Goal: Information Seeking & Learning: Learn about a topic

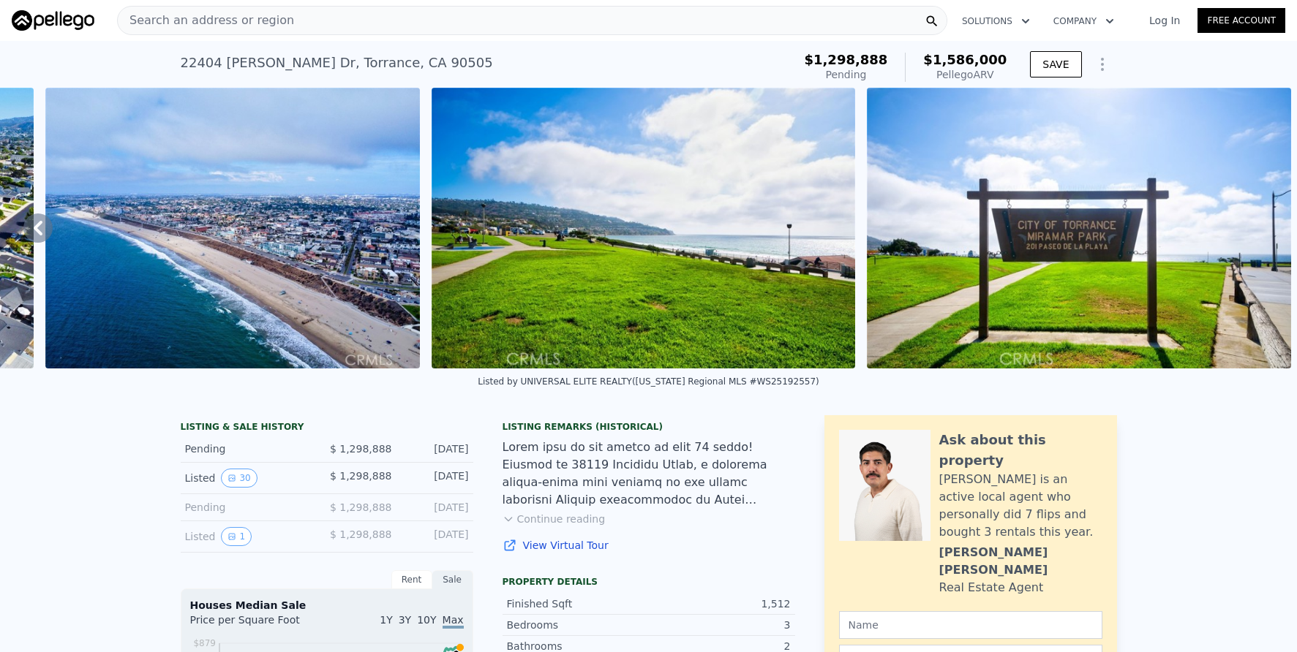
click at [308, 20] on div "Search an address or region" at bounding box center [532, 20] width 830 height 29
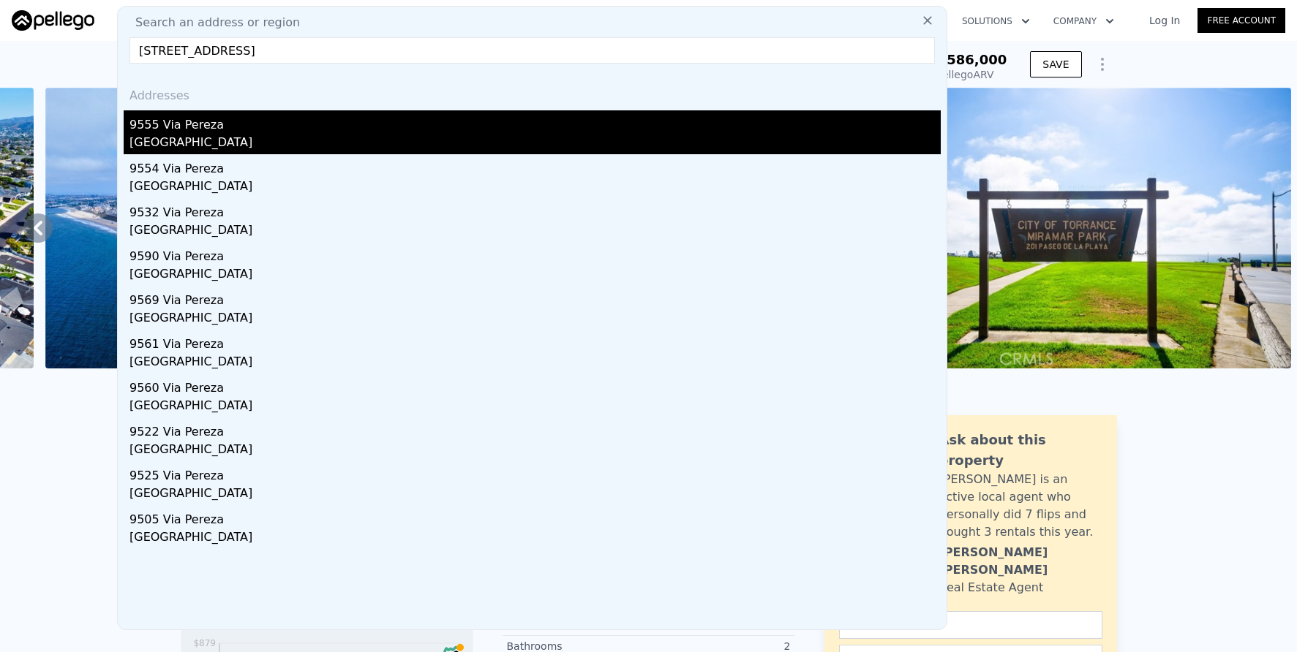
type input "[STREET_ADDRESS]"
click at [458, 115] on div "9555 Via Pereza" at bounding box center [534, 121] width 811 height 23
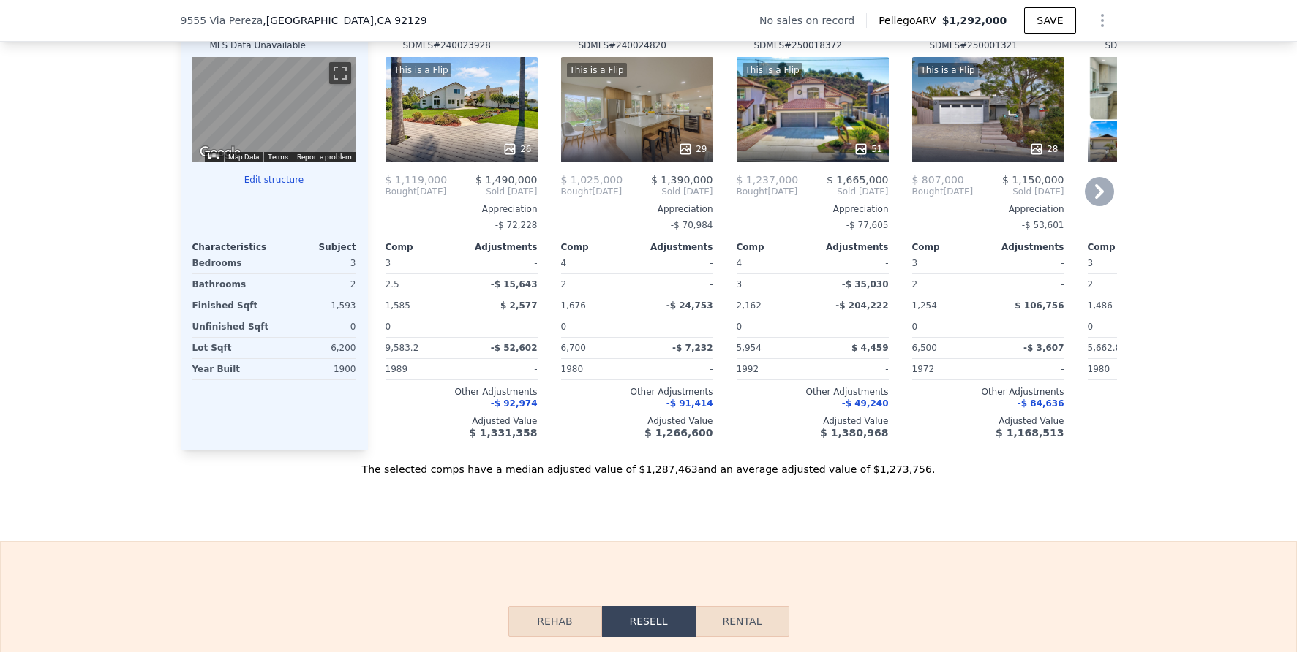
scroll to position [1075, 0]
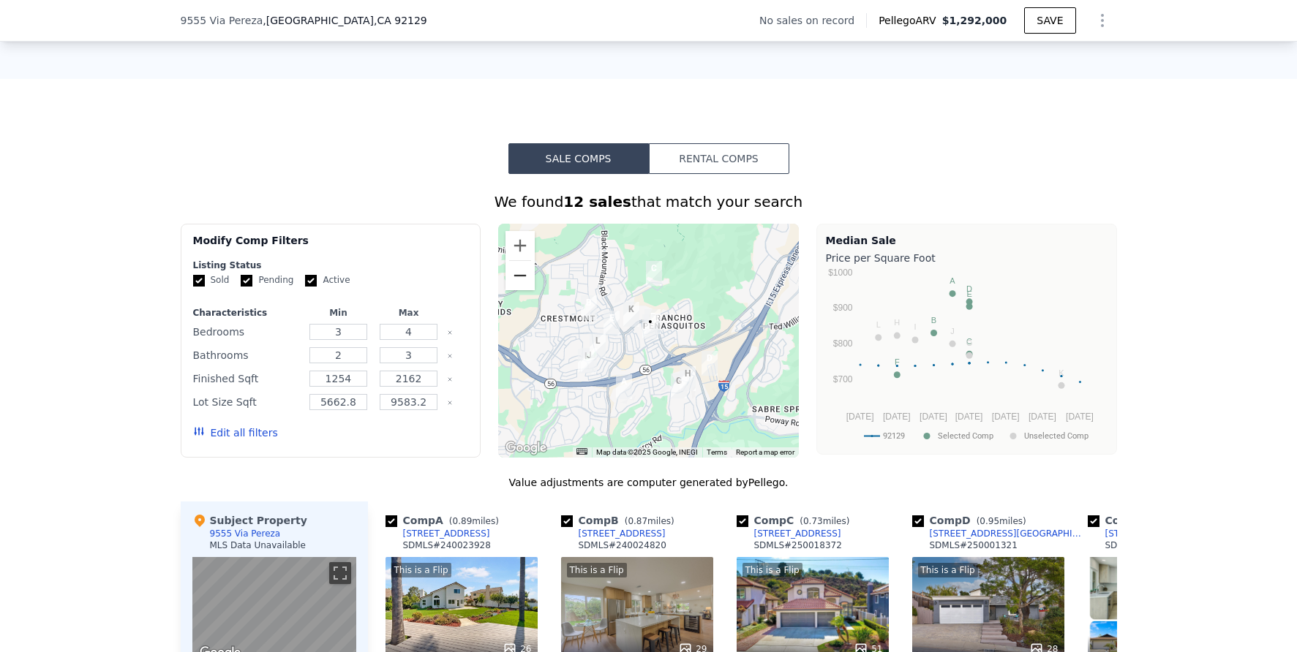
click at [515, 284] on button "Zoom out" at bounding box center [519, 275] width 29 height 29
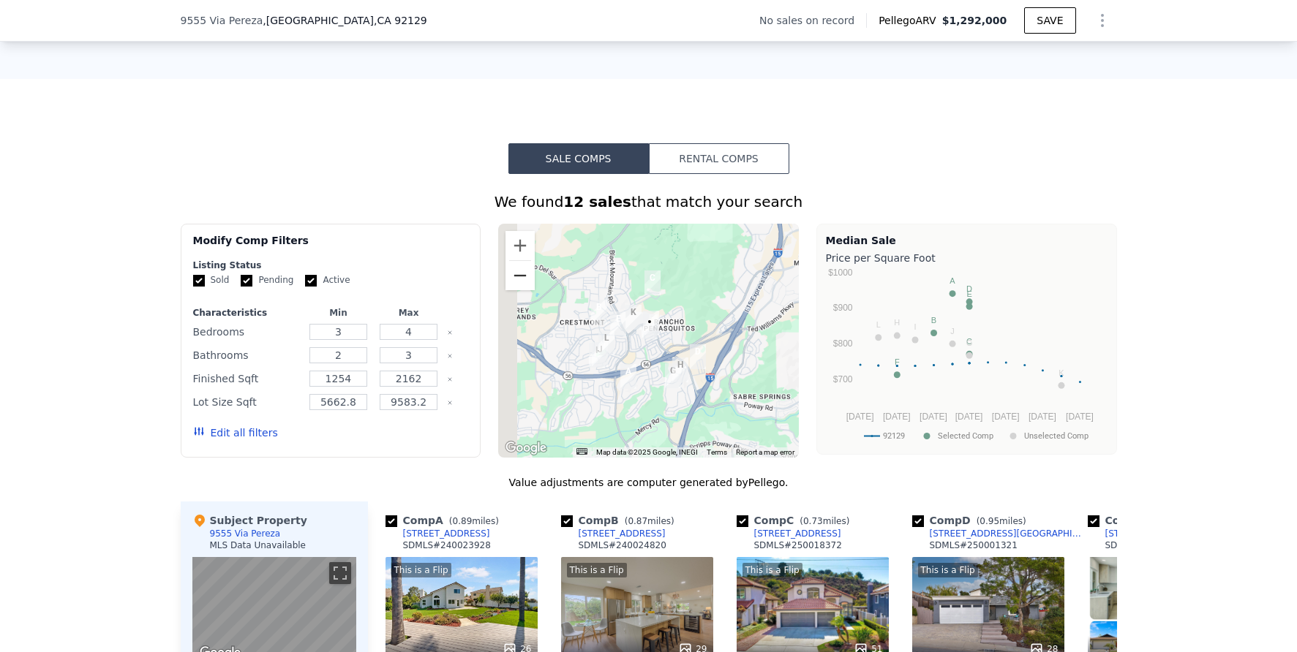
click at [515, 284] on button "Zoom out" at bounding box center [519, 275] width 29 height 29
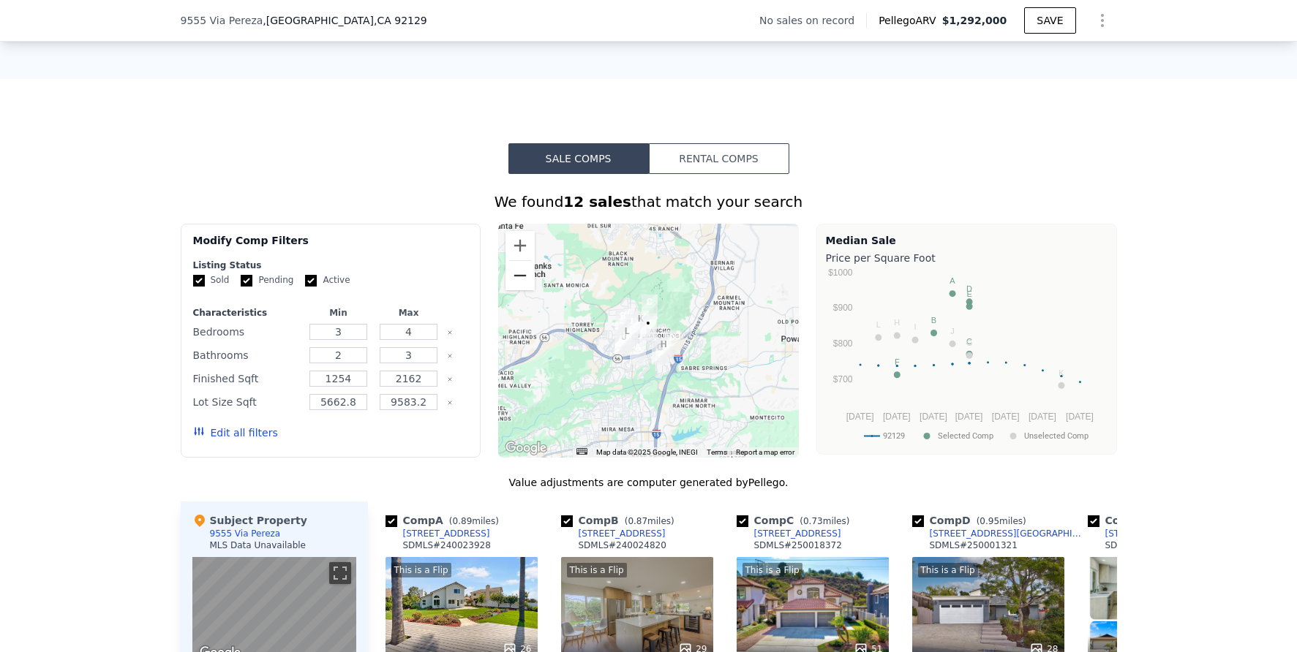
click at [515, 284] on button "Zoom out" at bounding box center [519, 275] width 29 height 29
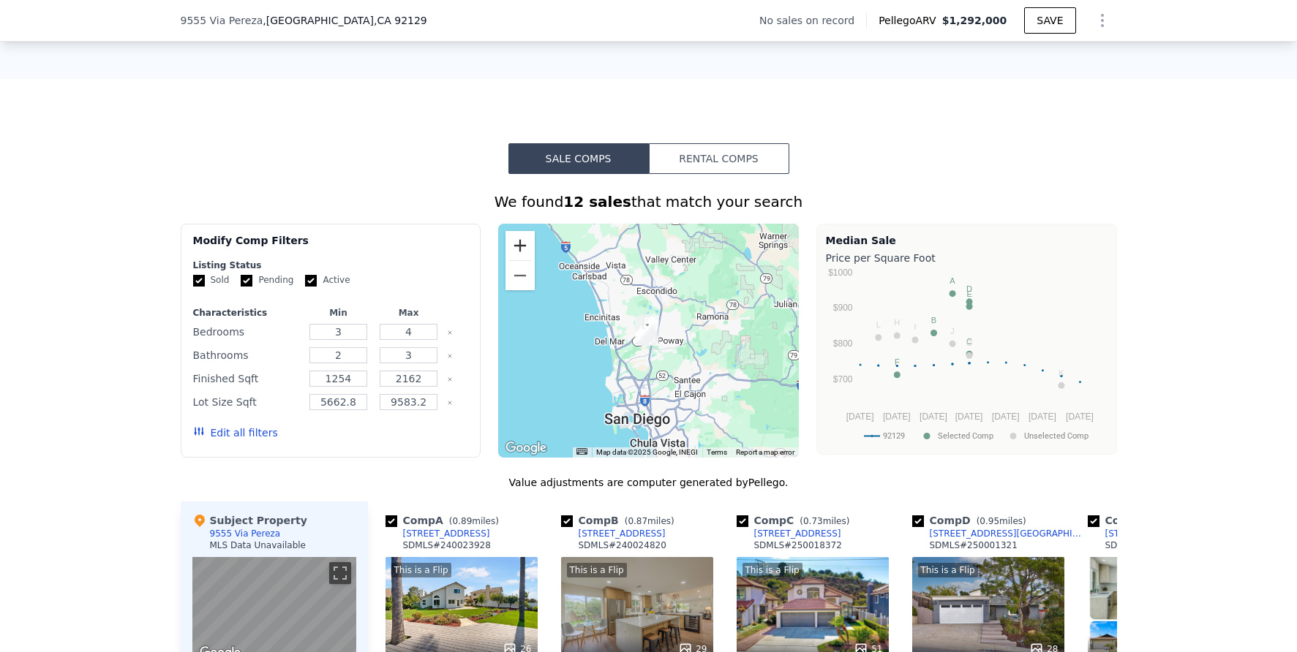
click at [516, 260] on button "Zoom in" at bounding box center [519, 245] width 29 height 29
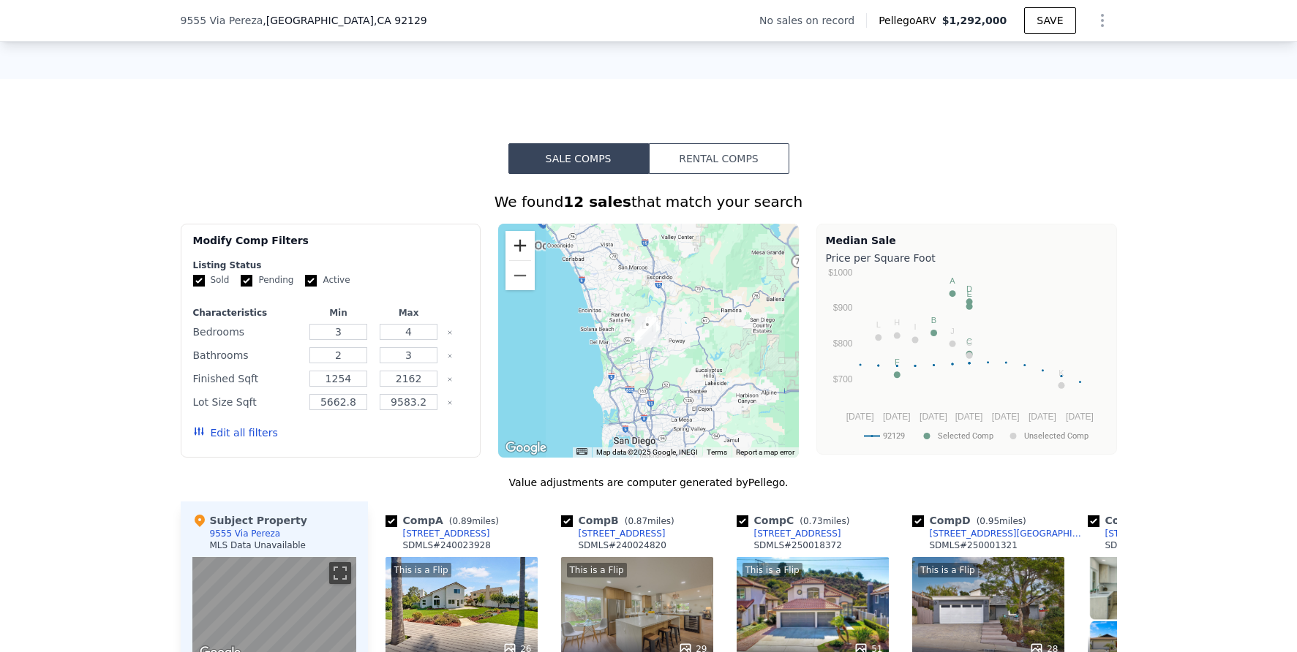
click at [516, 260] on button "Zoom in" at bounding box center [519, 245] width 29 height 29
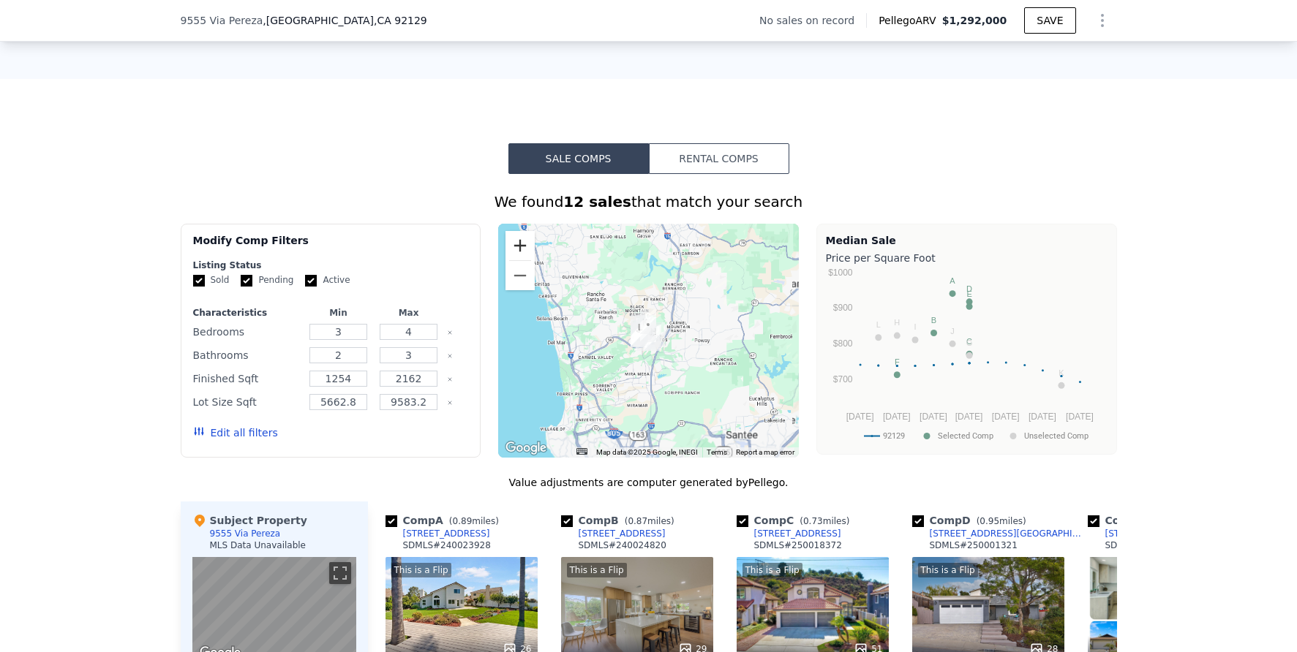
click at [516, 260] on button "Zoom in" at bounding box center [519, 245] width 29 height 29
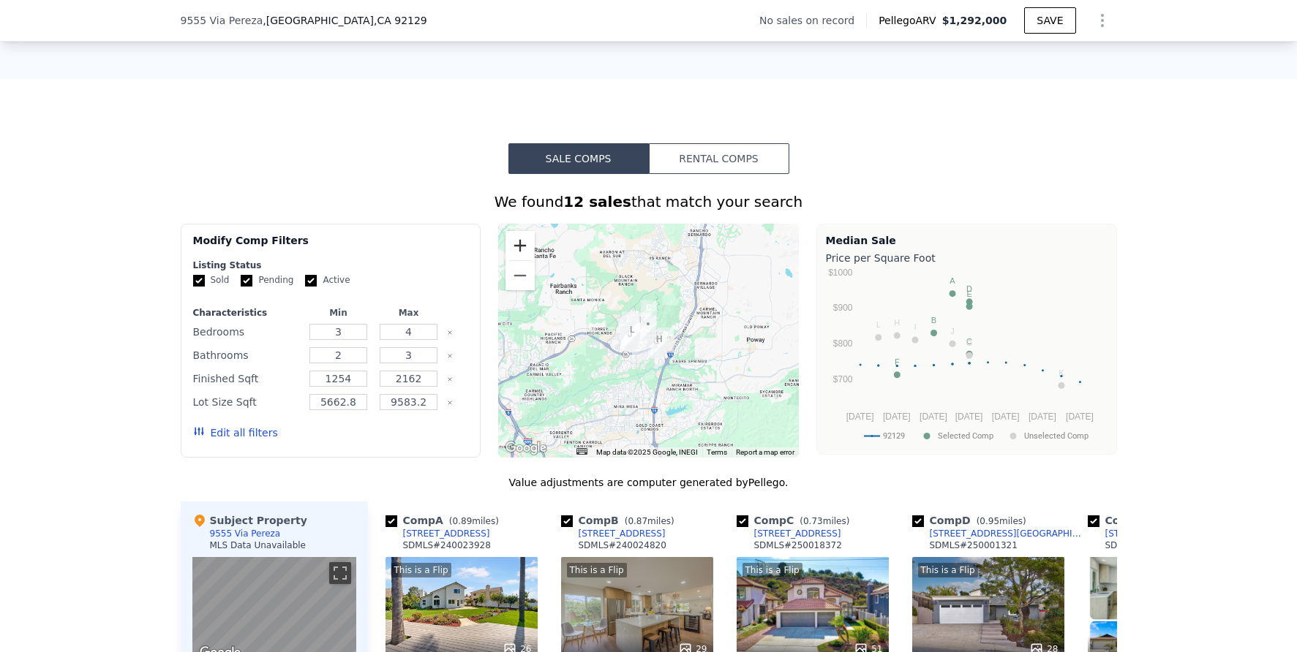
click at [516, 260] on button "Zoom in" at bounding box center [519, 245] width 29 height 29
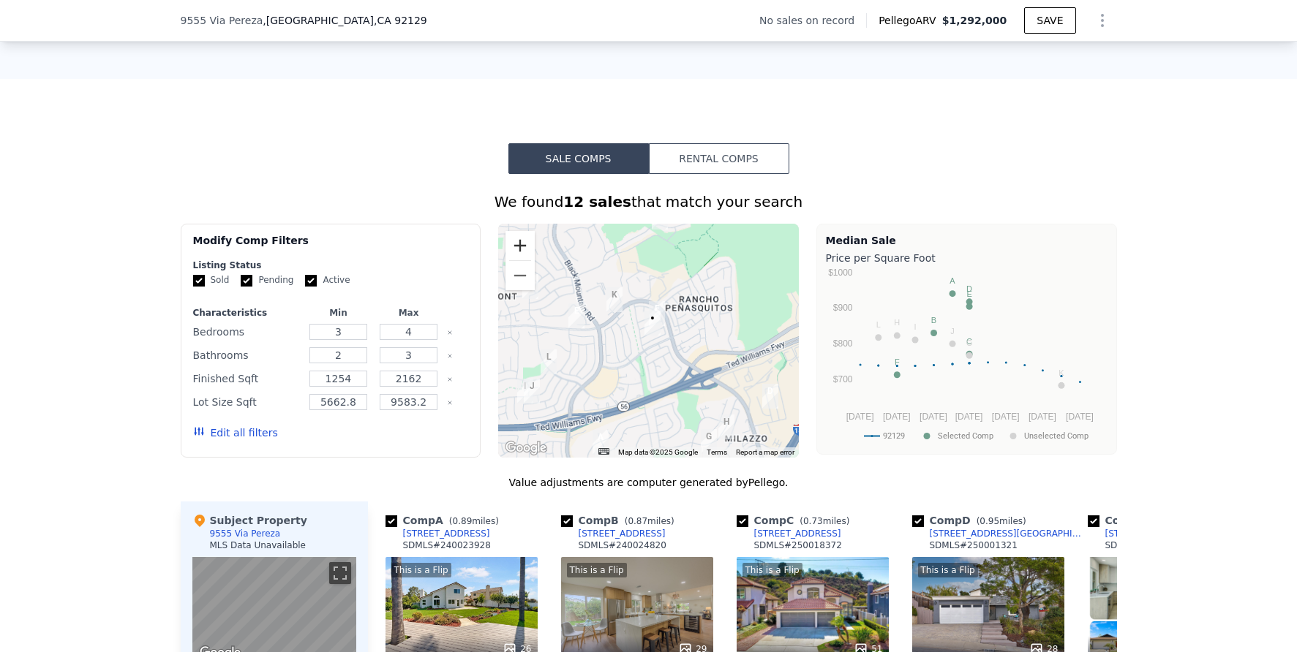
click at [516, 260] on button "Zoom in" at bounding box center [519, 245] width 29 height 29
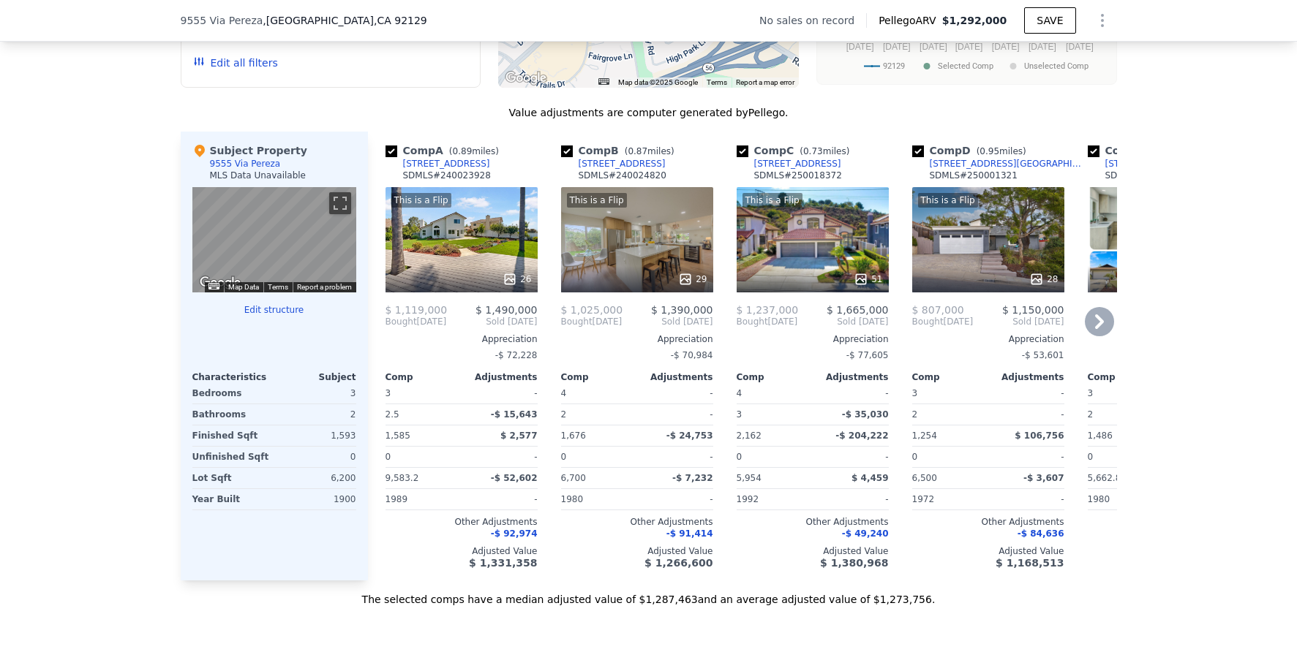
scroll to position [1444, 0]
click at [1085, 331] on icon at bounding box center [1099, 322] width 29 height 29
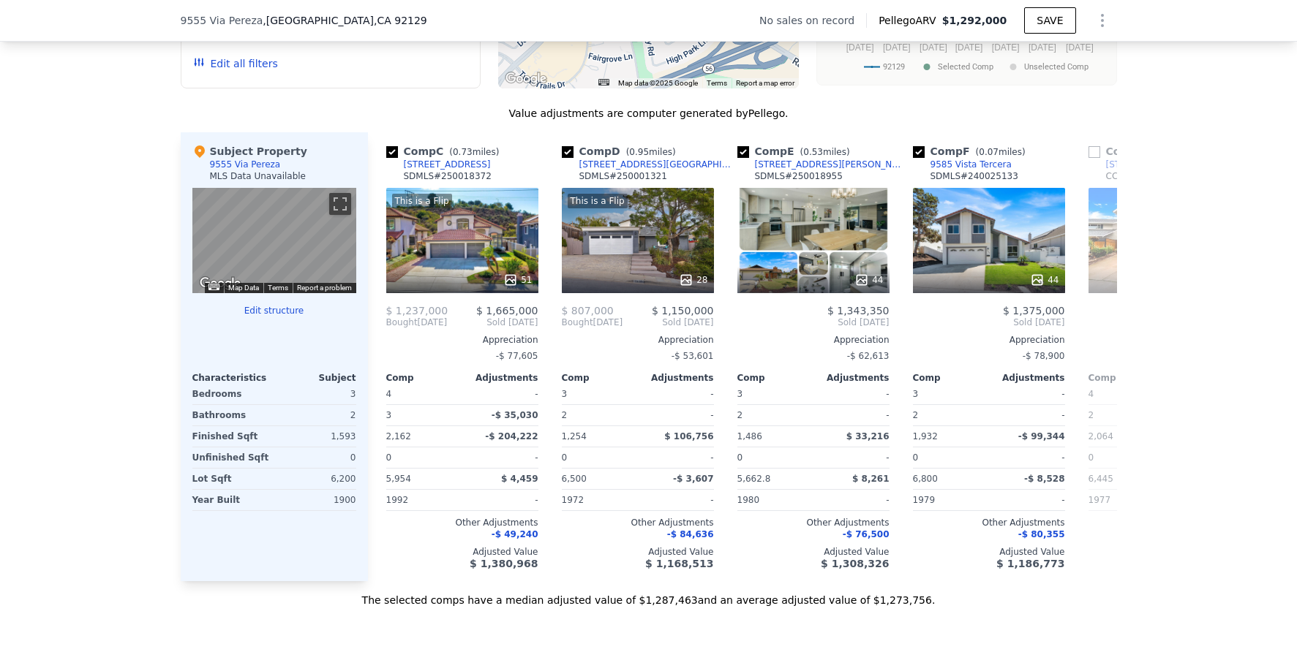
scroll to position [0, 351]
click at [974, 271] on div "44" at bounding box center [988, 240] width 152 height 105
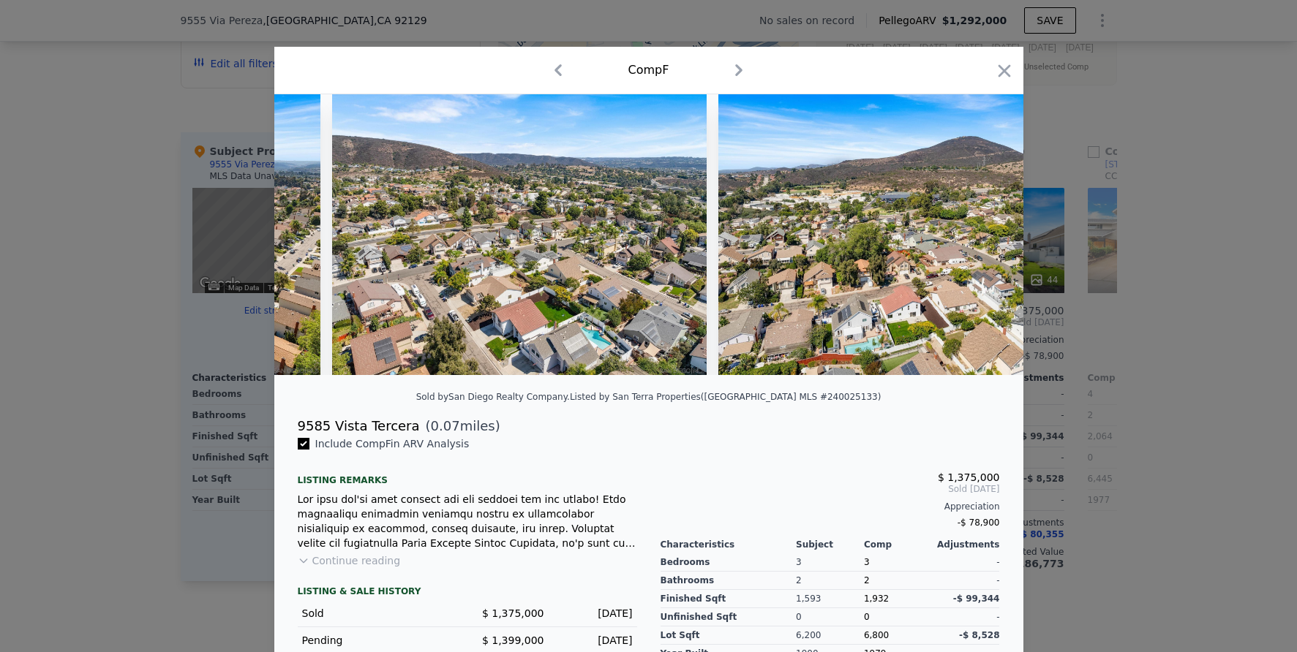
scroll to position [0, 18010]
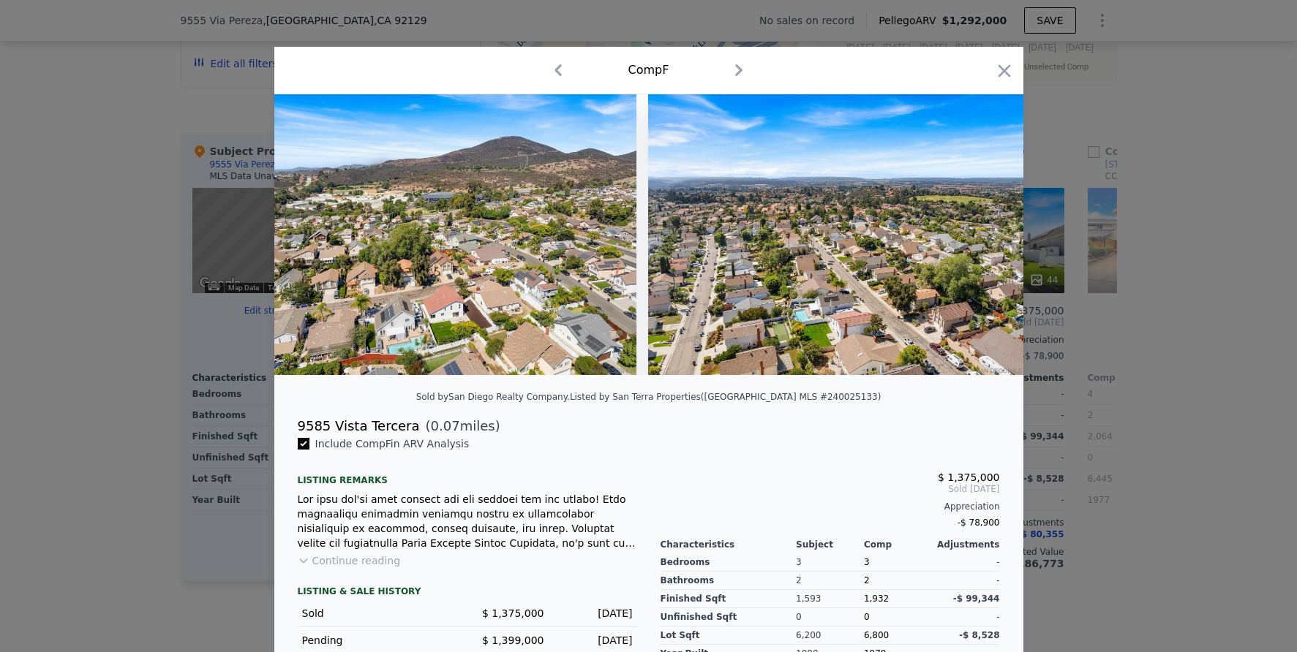
click at [1147, 344] on div at bounding box center [648, 326] width 1297 height 652
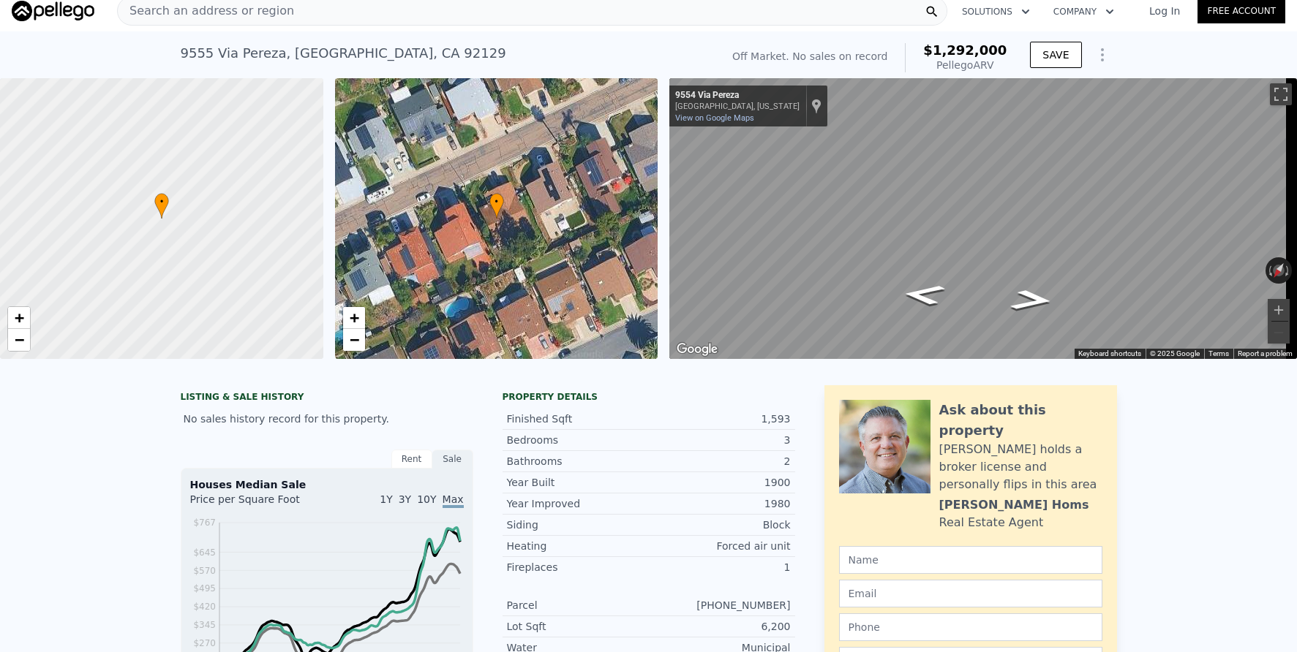
scroll to position [5, 0]
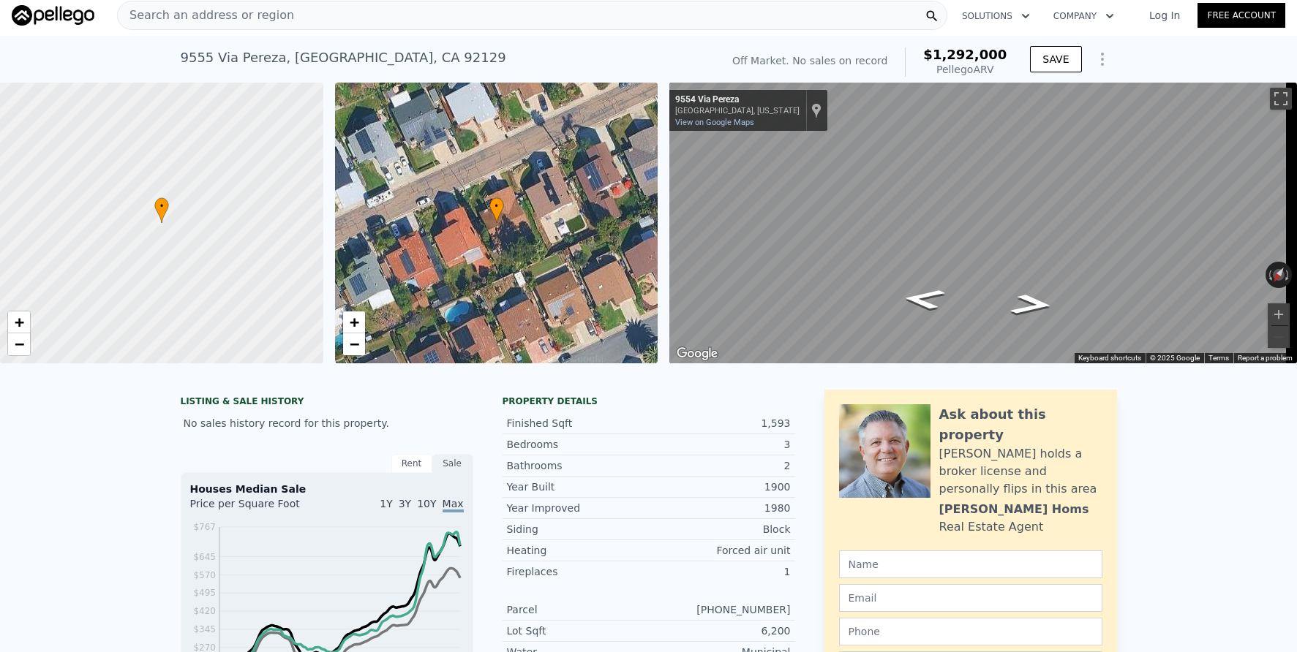
click at [324, 21] on div "Search an address or region" at bounding box center [532, 15] width 830 height 29
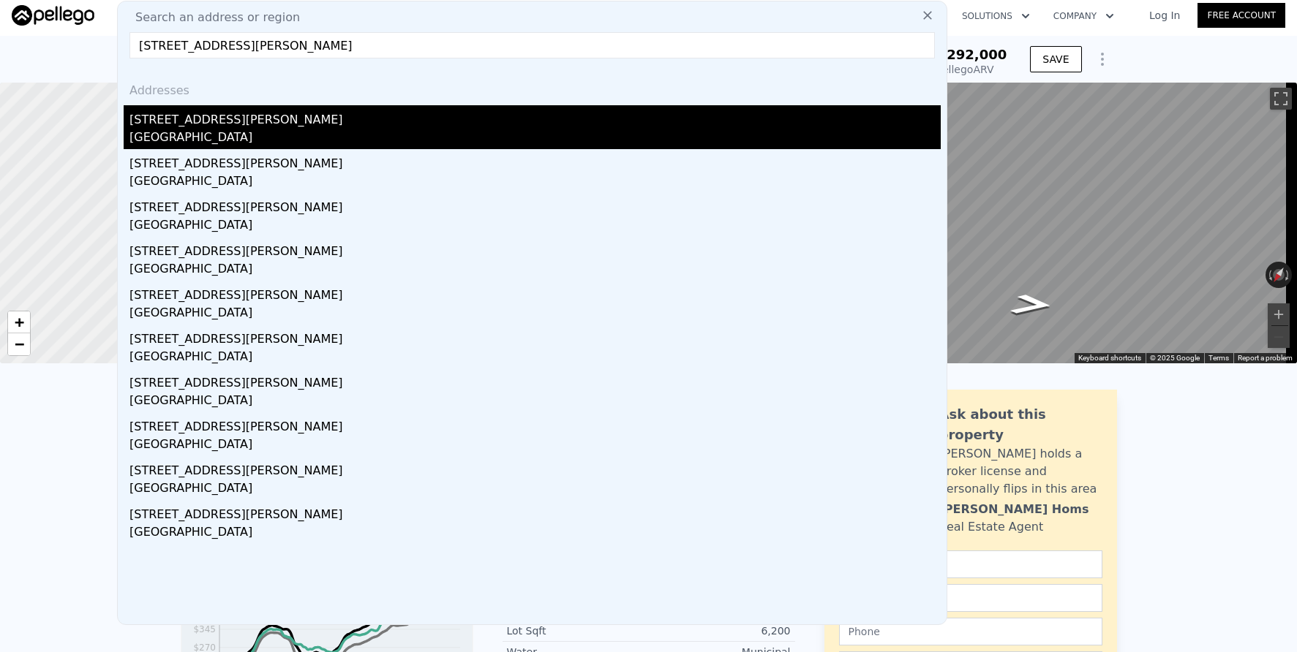
type input "[STREET_ADDRESS][PERSON_NAME]"
click at [333, 124] on div "[STREET_ADDRESS][PERSON_NAME]" at bounding box center [534, 116] width 811 height 23
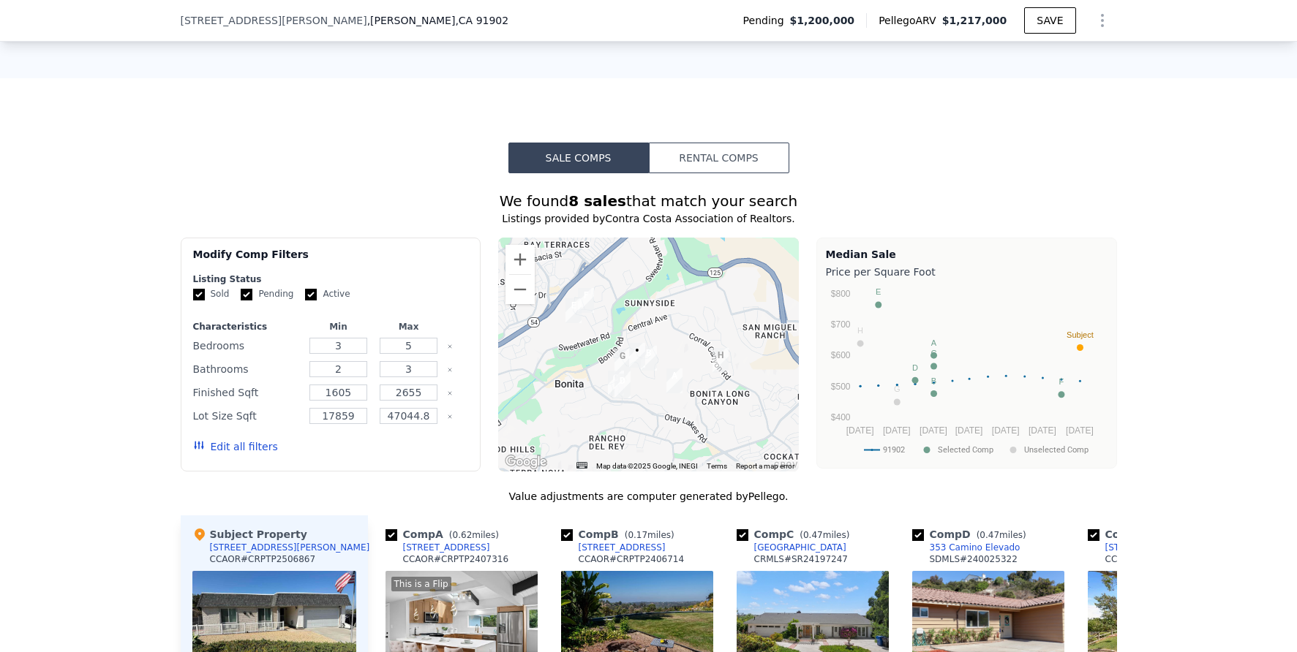
scroll to position [1221, 0]
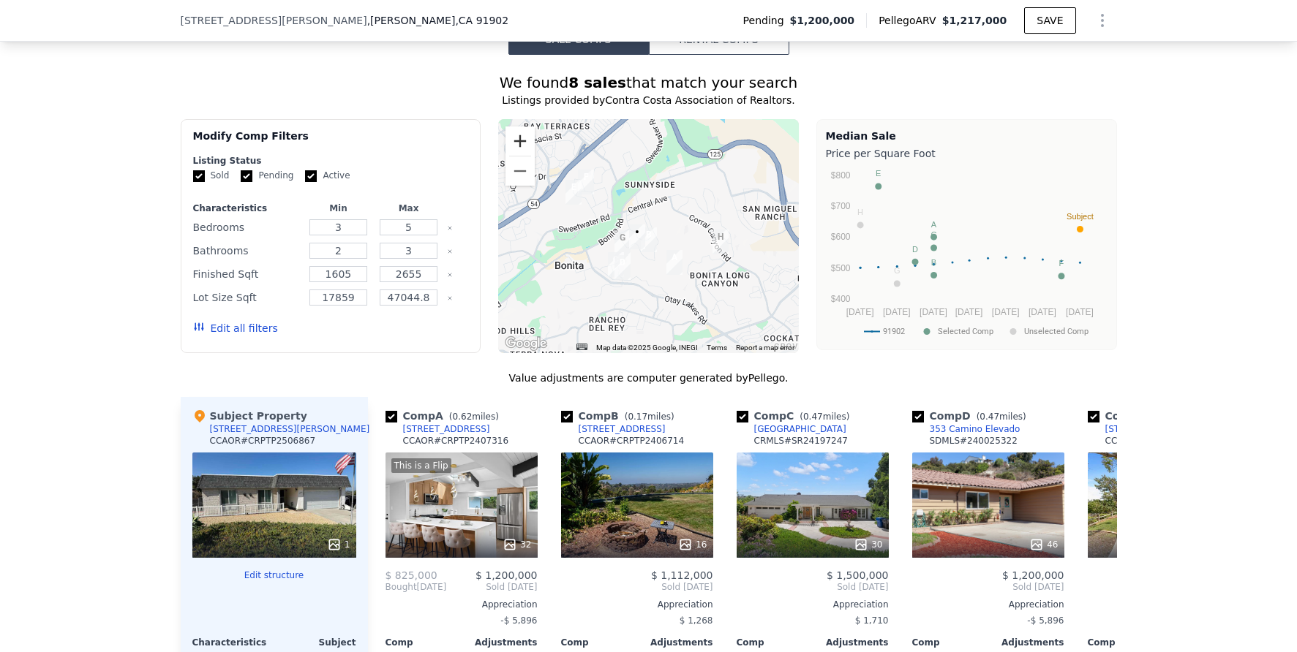
click at [512, 148] on button "Zoom in" at bounding box center [519, 141] width 29 height 29
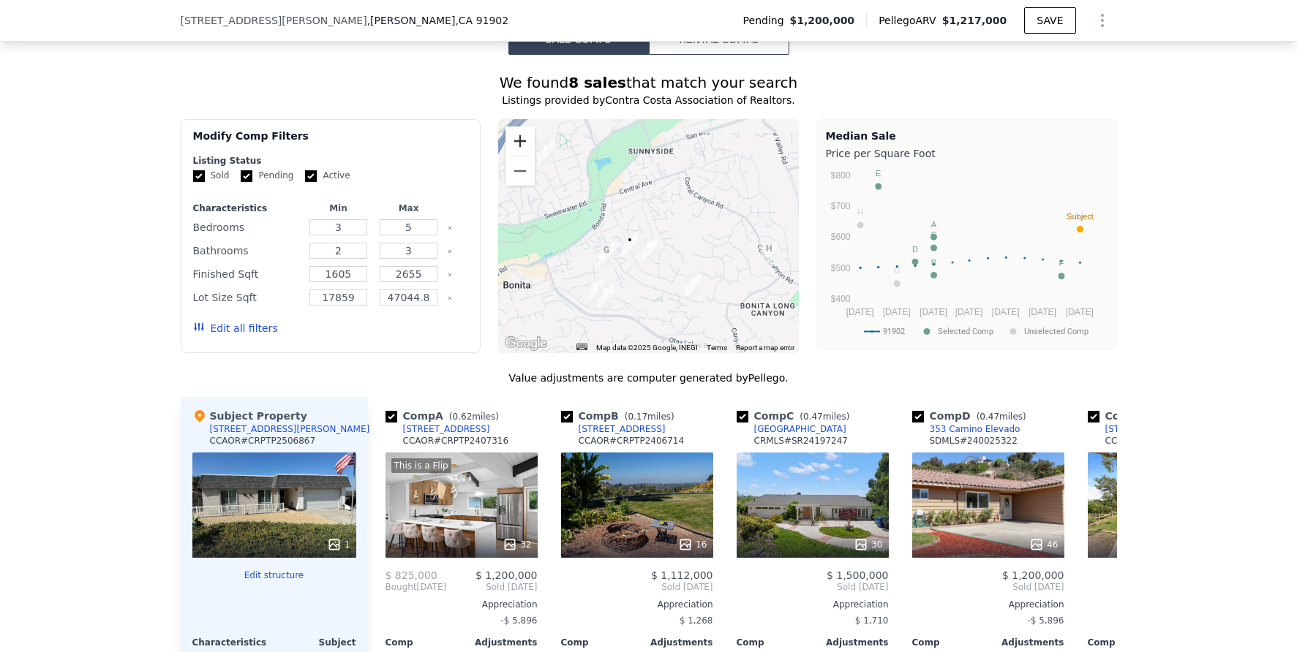
click at [512, 148] on button "Zoom in" at bounding box center [519, 141] width 29 height 29
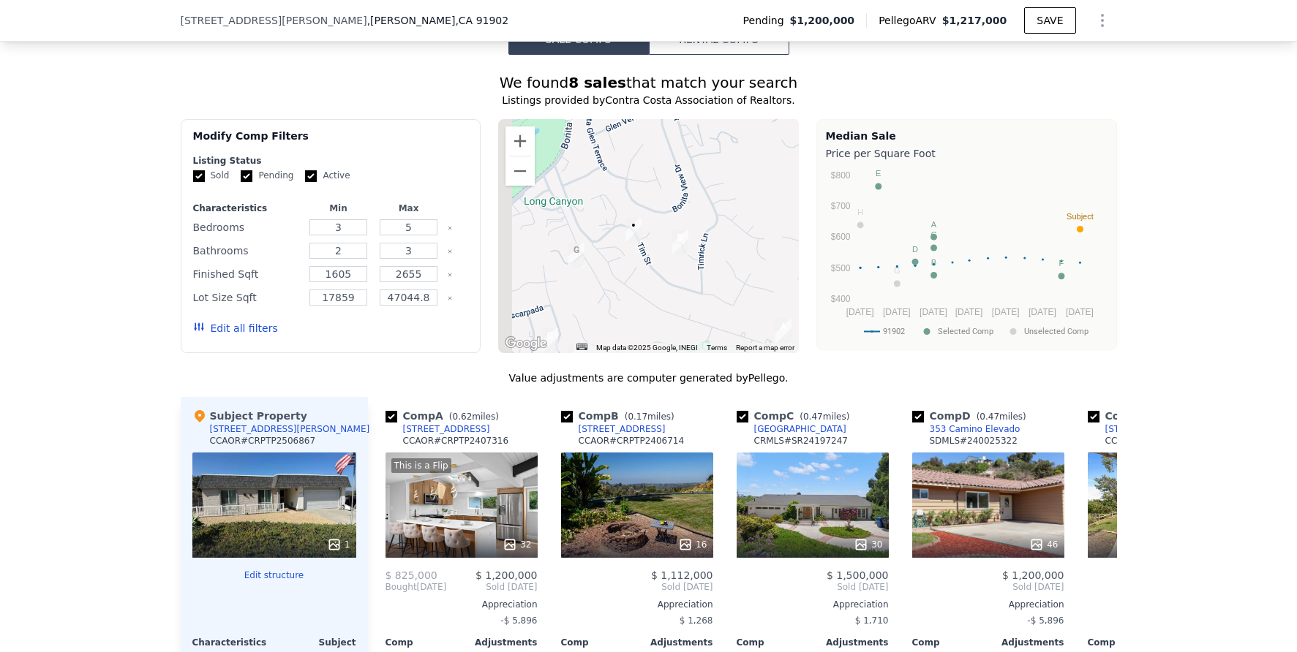
drag, startPoint x: 589, startPoint y: 257, endPoint x: 617, endPoint y: 215, distance: 50.7
click at [617, 215] on div at bounding box center [648, 236] width 301 height 234
click at [515, 146] on button "Zoom in" at bounding box center [519, 141] width 29 height 29
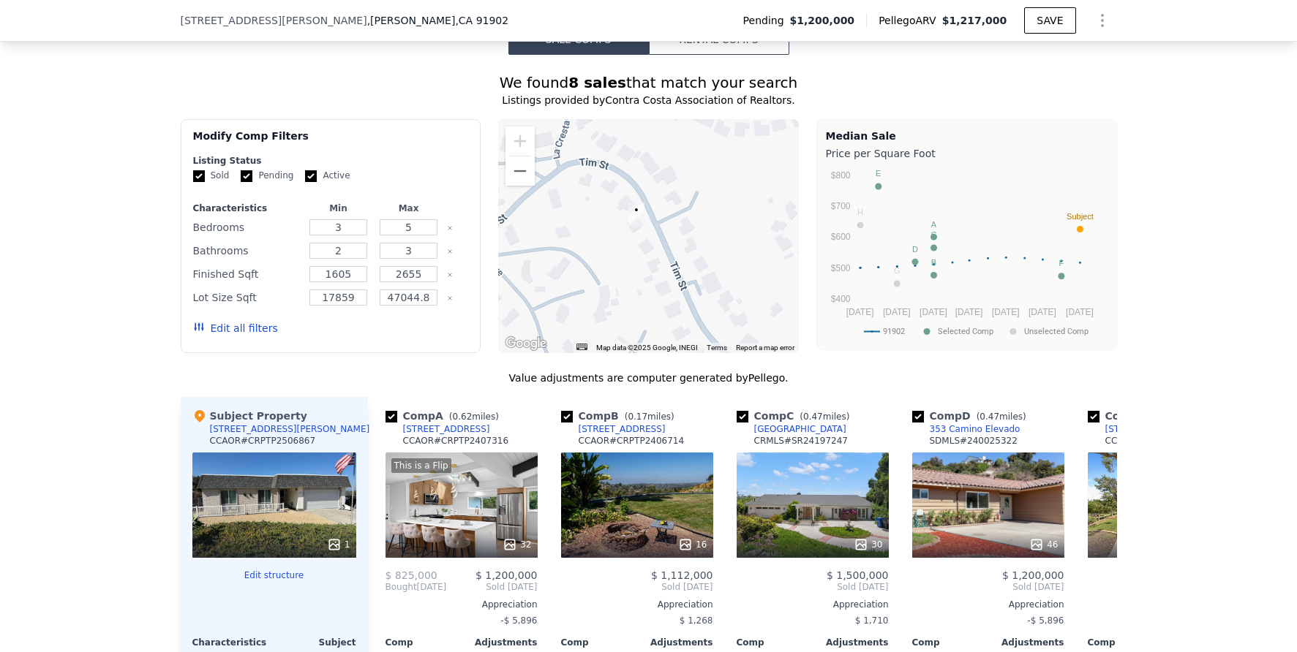
drag, startPoint x: 633, startPoint y: 252, endPoint x: 676, endPoint y: 223, distance: 51.7
click at [676, 223] on div at bounding box center [648, 236] width 301 height 234
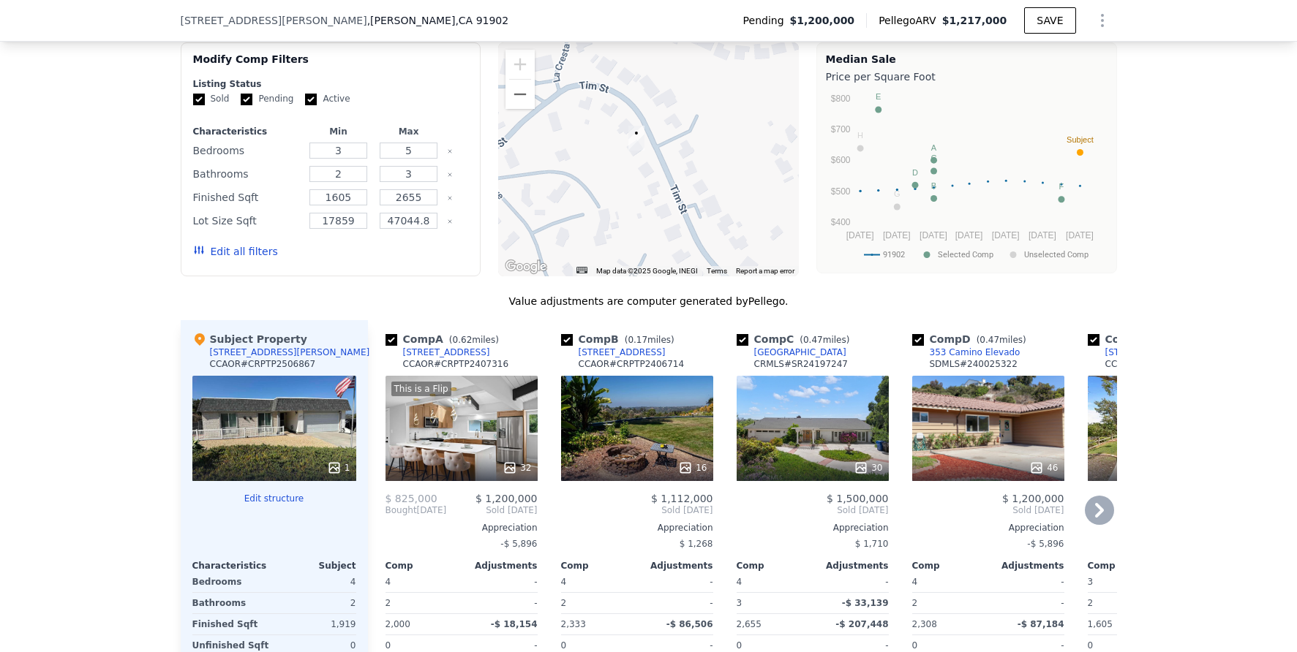
scroll to position [1306, 0]
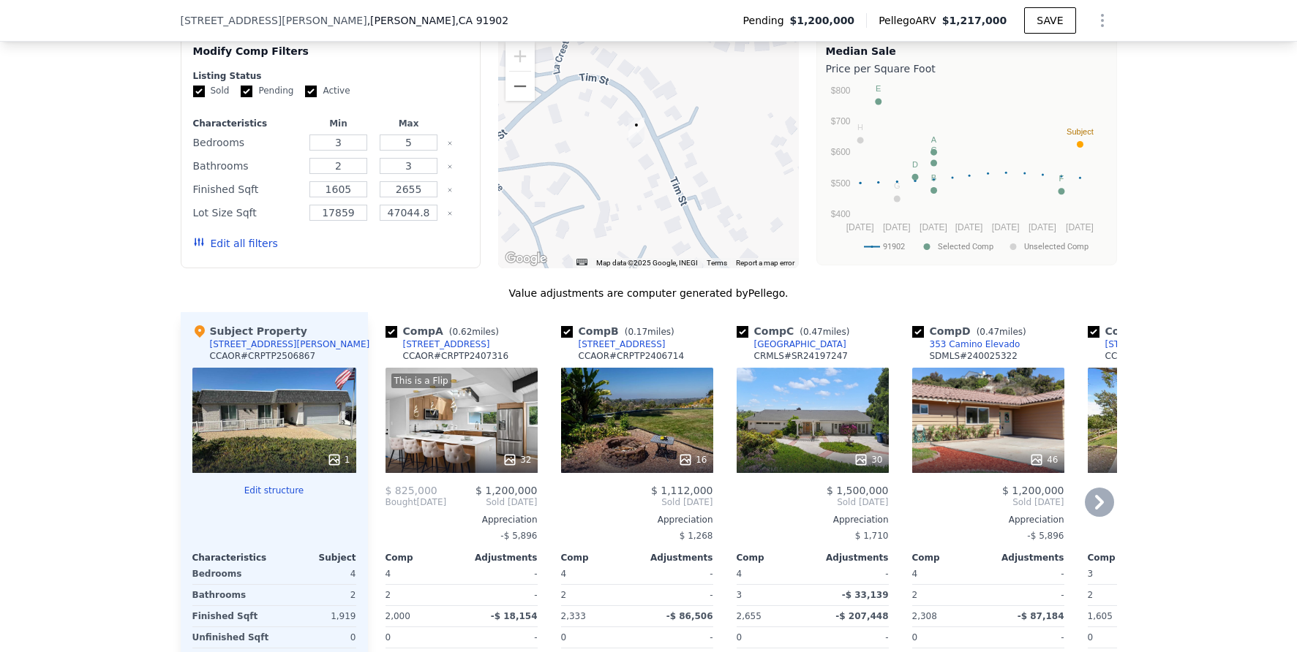
click at [578, 399] on div "16" at bounding box center [637, 420] width 152 height 105
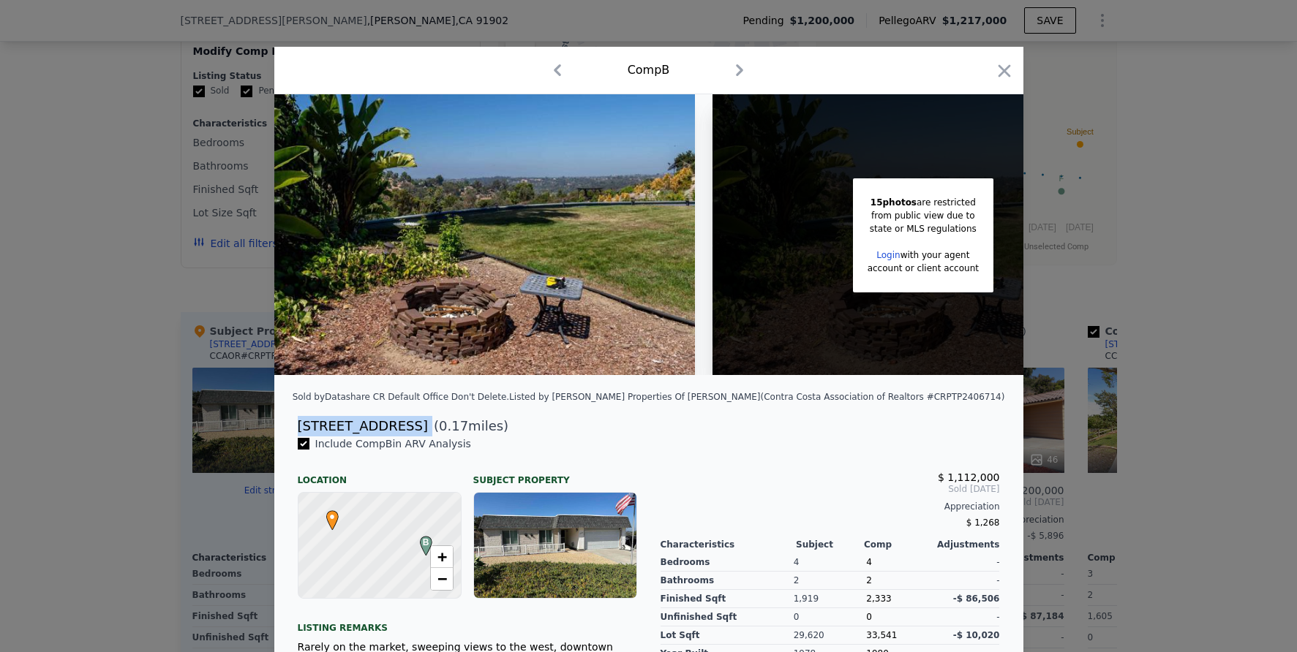
drag, startPoint x: 293, startPoint y: 437, endPoint x: 410, endPoint y: 433, distance: 117.1
click at [410, 433] on div "[STREET_ADDRESS] ( 0.17 miles)" at bounding box center [648, 426] width 725 height 20
copy div "[STREET_ADDRESS]"
click at [1106, 230] on div at bounding box center [648, 326] width 1297 height 652
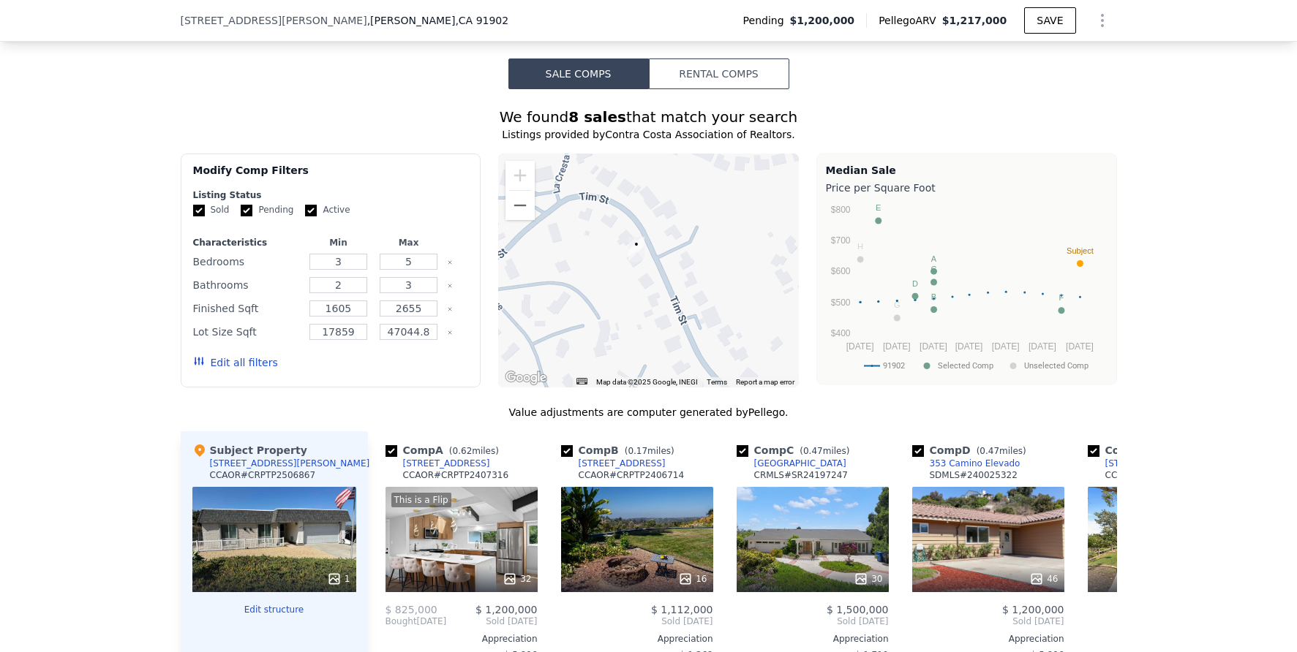
scroll to position [1180, 0]
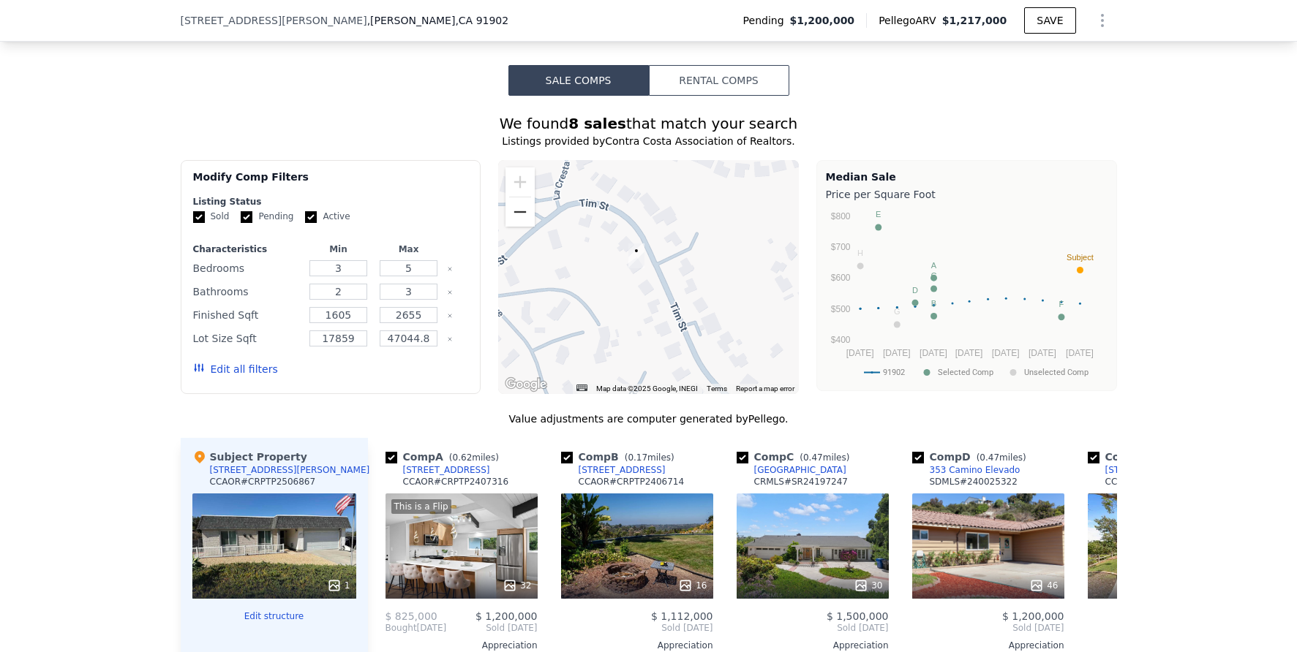
click at [523, 227] on button "Zoom out" at bounding box center [519, 211] width 29 height 29
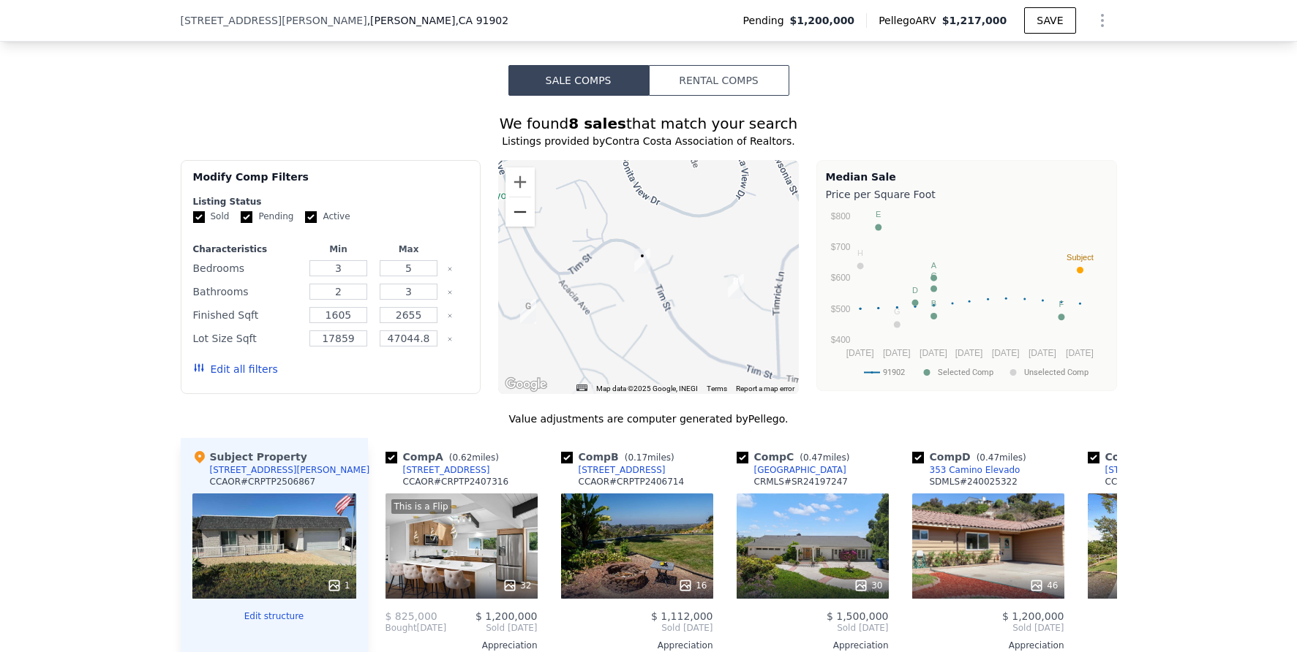
click at [523, 227] on button "Zoom out" at bounding box center [519, 211] width 29 height 29
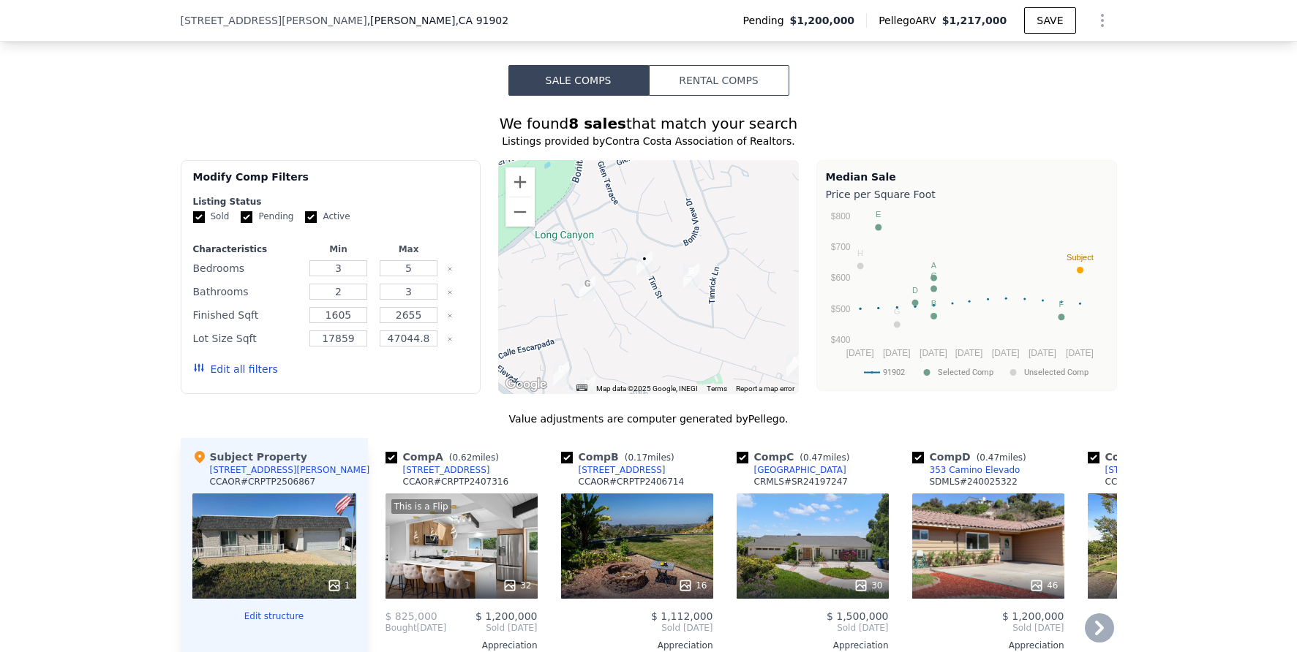
click at [1107, 643] on div "Comp A ( 0.62 miles) [STREET_ADDRESS][GEOGRAPHIC_DATA] # CRPTP2407316 This is a…" at bounding box center [742, 662] width 749 height 449
click at [1085, 638] on icon at bounding box center [1099, 628] width 29 height 29
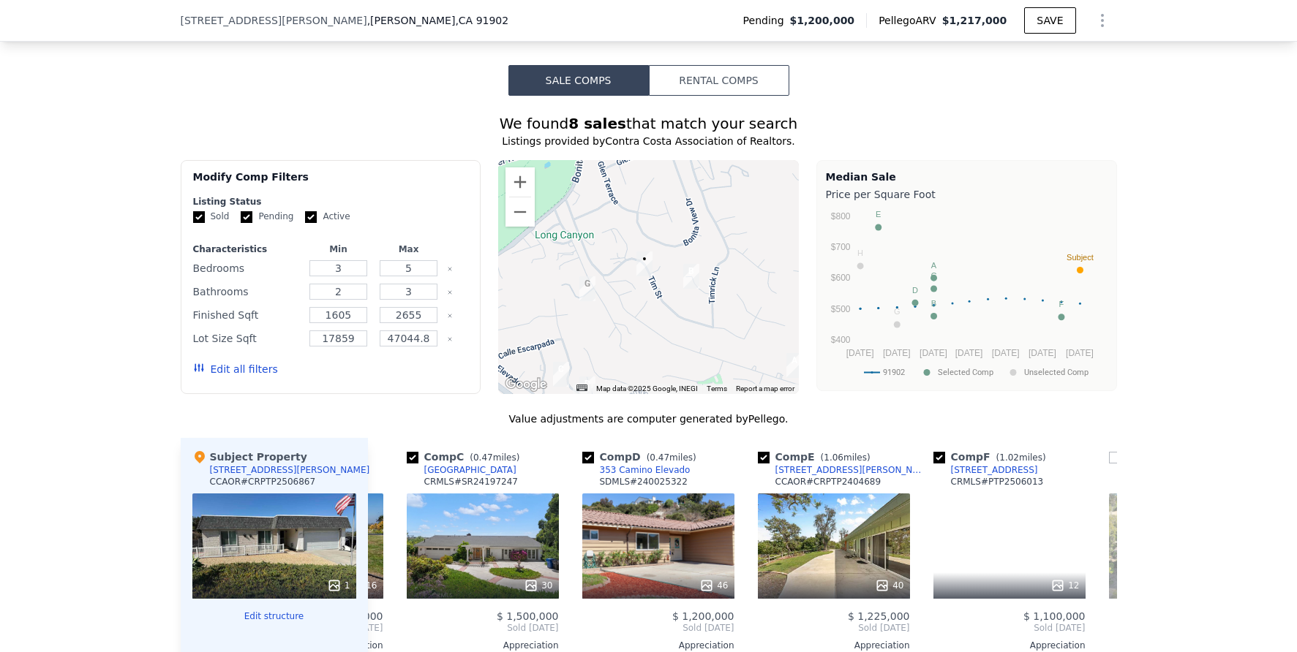
scroll to position [0, 351]
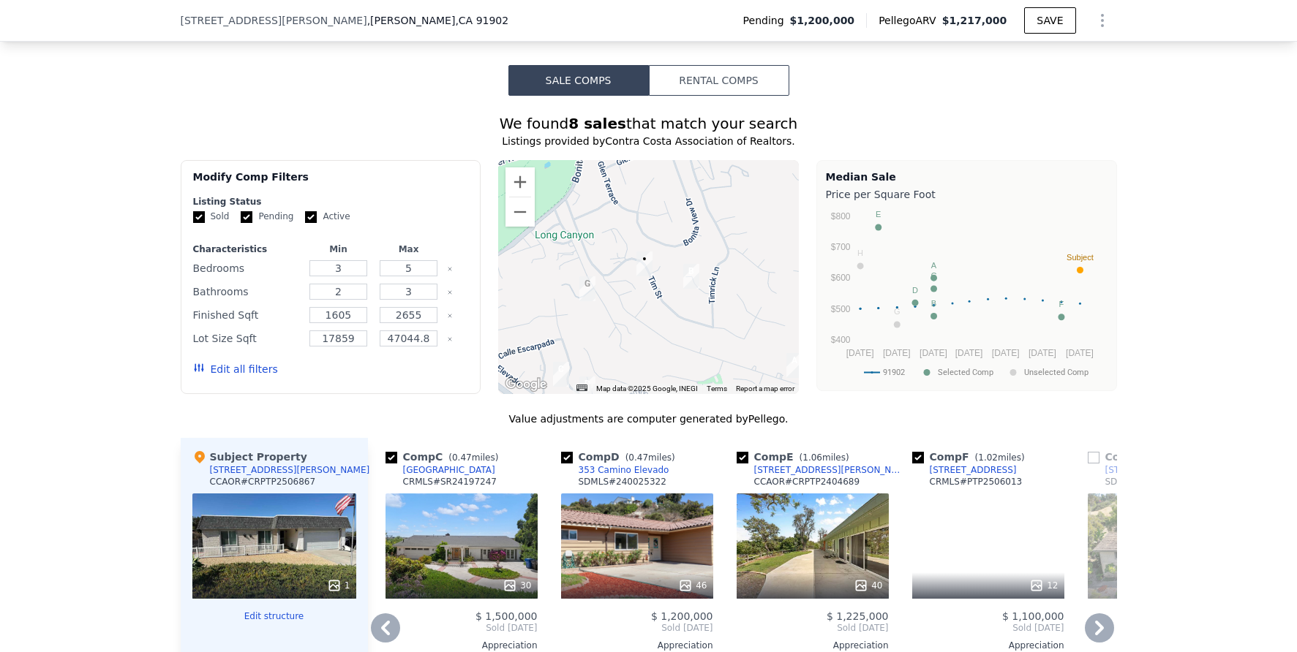
click at [1095, 635] on icon at bounding box center [1099, 628] width 9 height 15
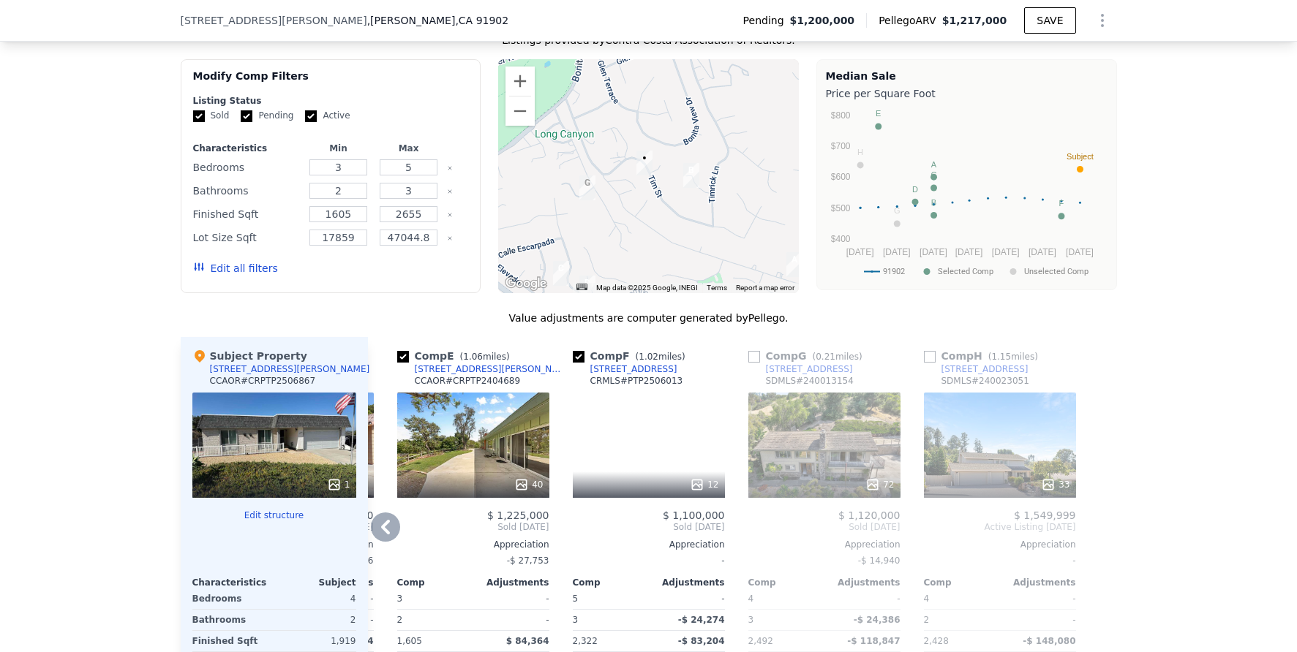
scroll to position [1282, 0]
click at [823, 438] on div "72" at bounding box center [824, 444] width 152 height 105
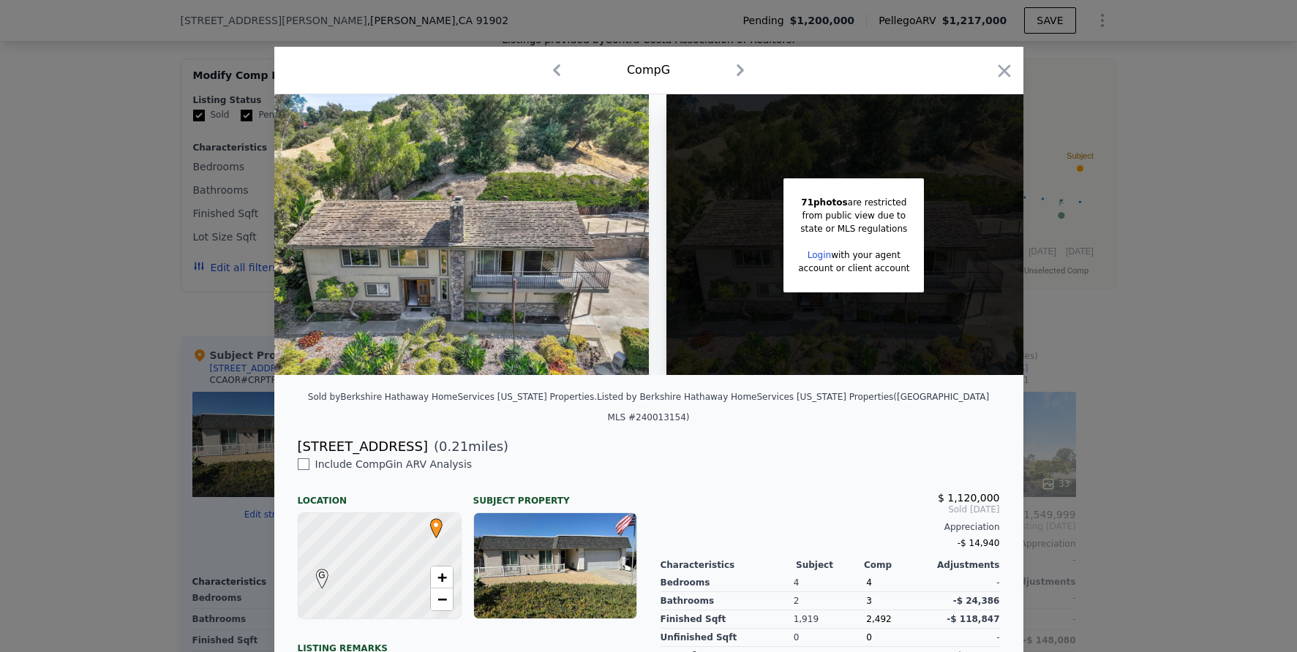
click at [1174, 366] on div at bounding box center [648, 326] width 1297 height 652
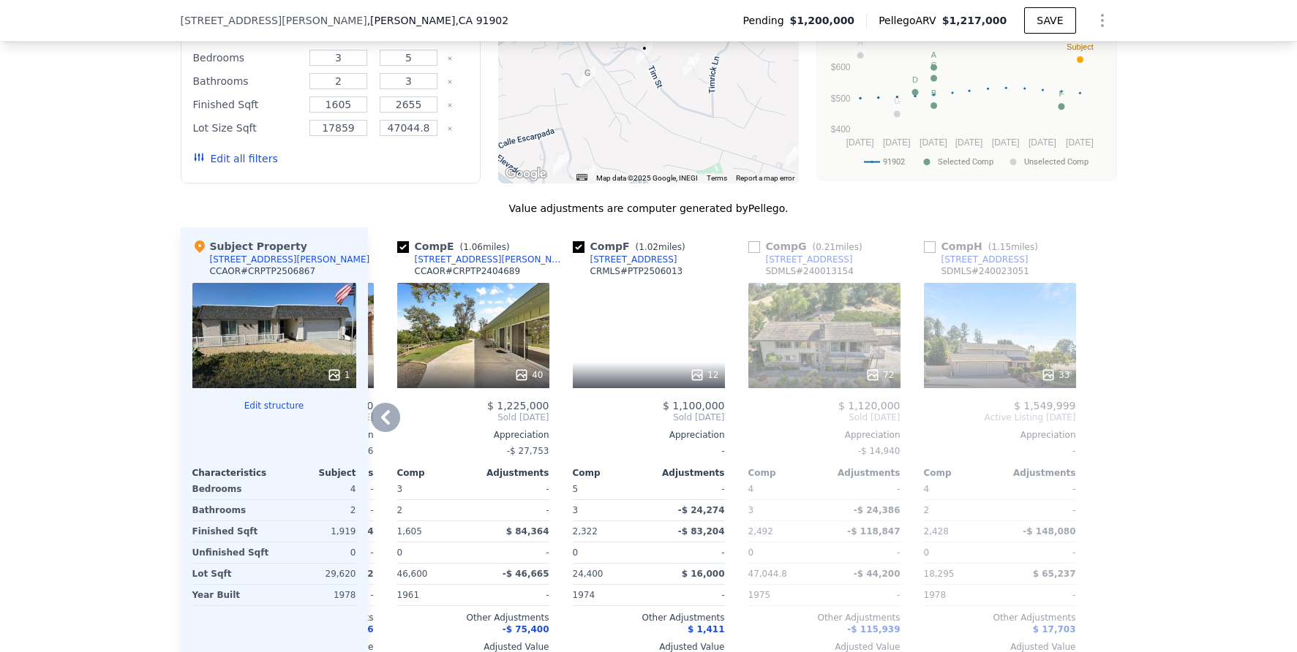
scroll to position [1389, 0]
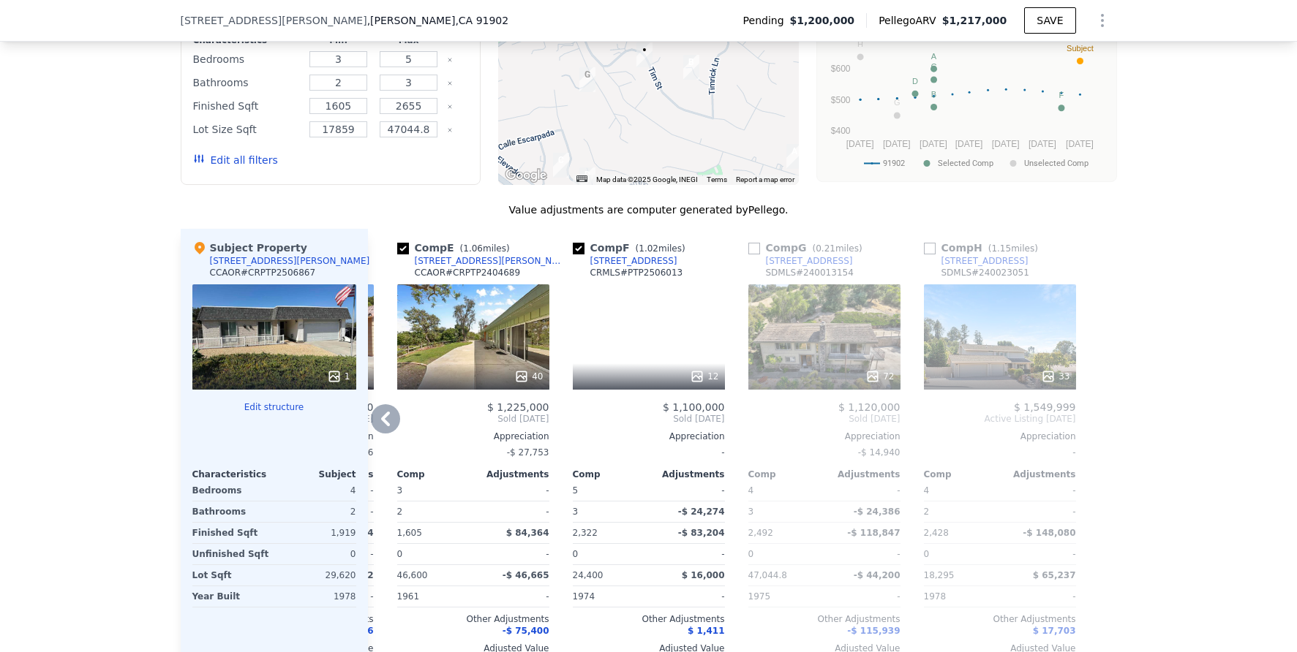
click at [375, 425] on icon at bounding box center [385, 418] width 29 height 29
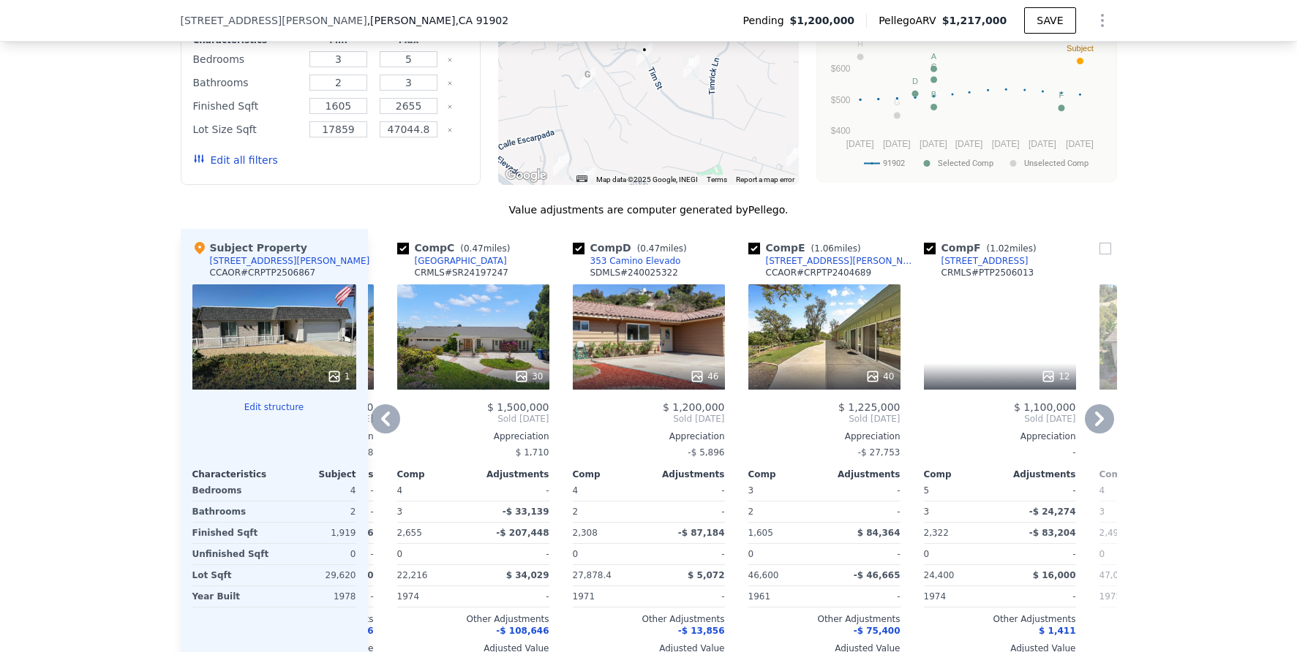
click at [379, 430] on icon at bounding box center [385, 418] width 29 height 29
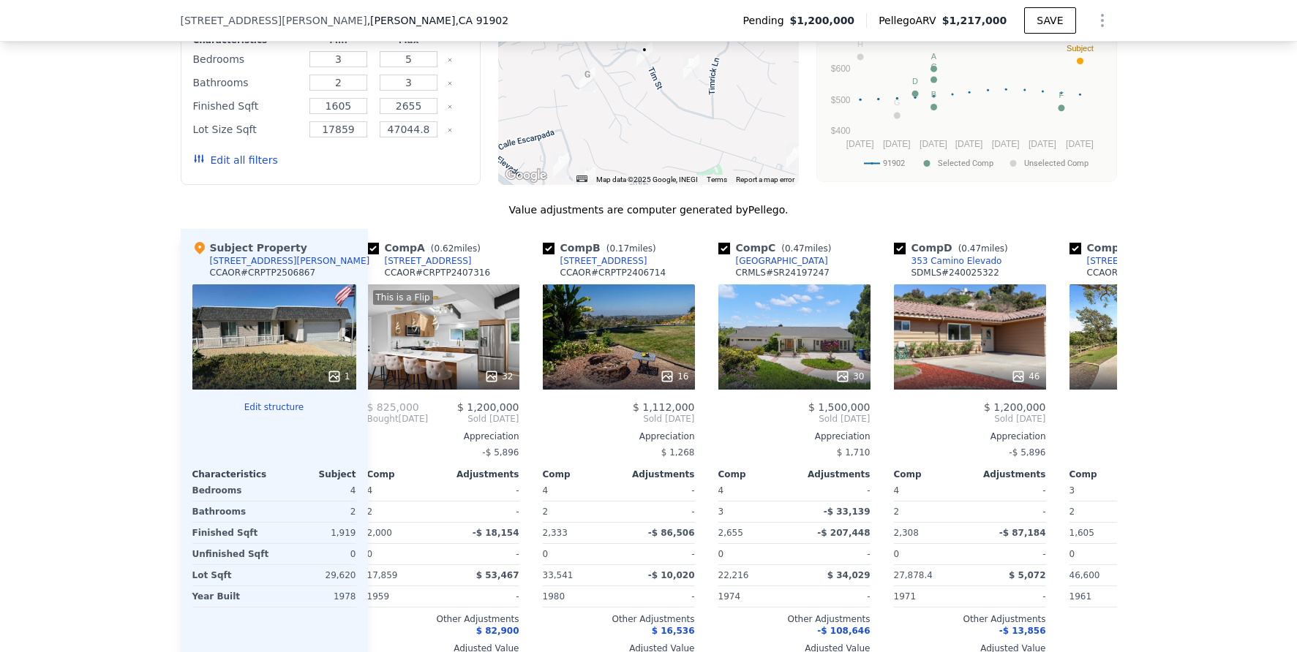
scroll to position [0, 0]
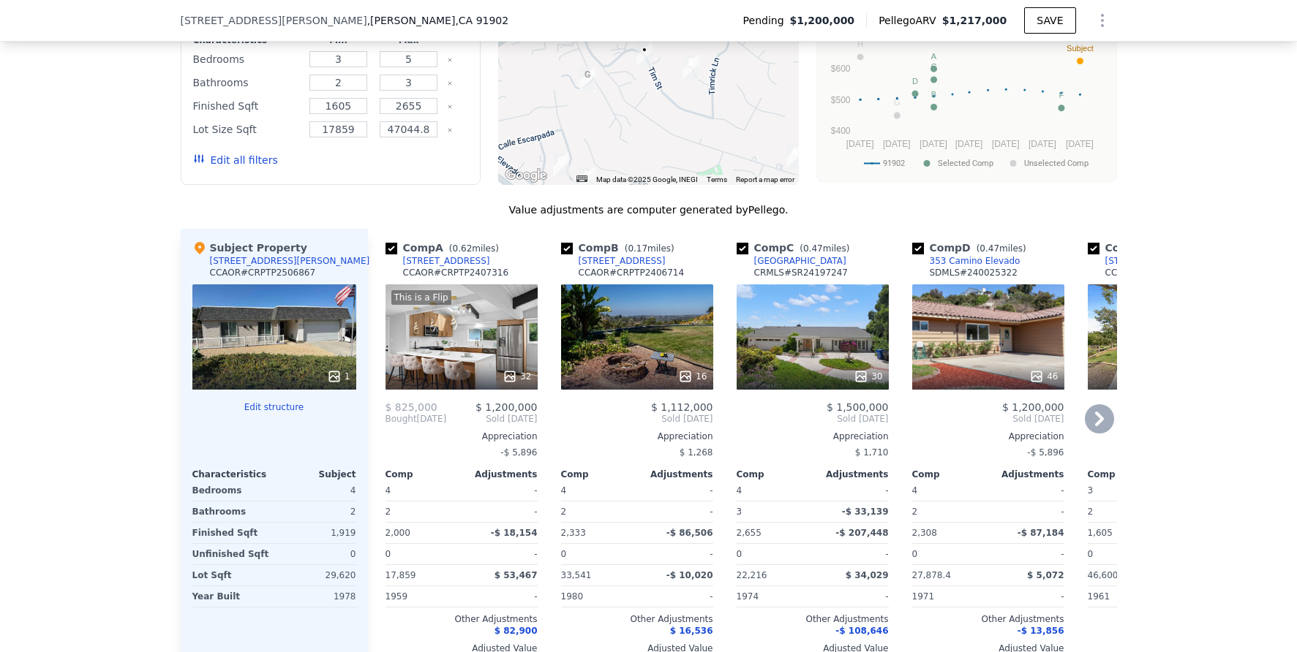
click at [443, 336] on div "This is a Flip 32" at bounding box center [461, 336] width 152 height 105
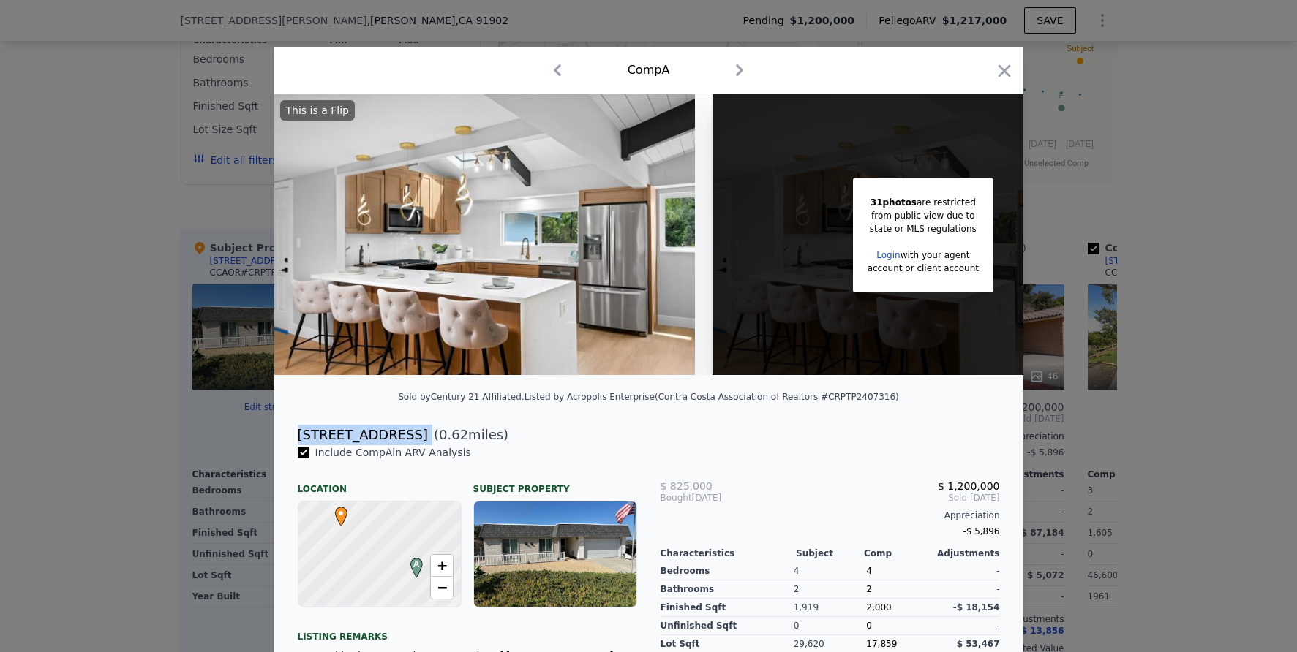
drag, startPoint x: 293, startPoint y: 445, endPoint x: 394, endPoint y: 446, distance: 101.7
click at [395, 445] on div "[STREET_ADDRESS] ( 0.62 miles)" at bounding box center [648, 435] width 725 height 20
copy div "[STREET_ADDRESS]"
